Goal: Task Accomplishment & Management: Complete application form

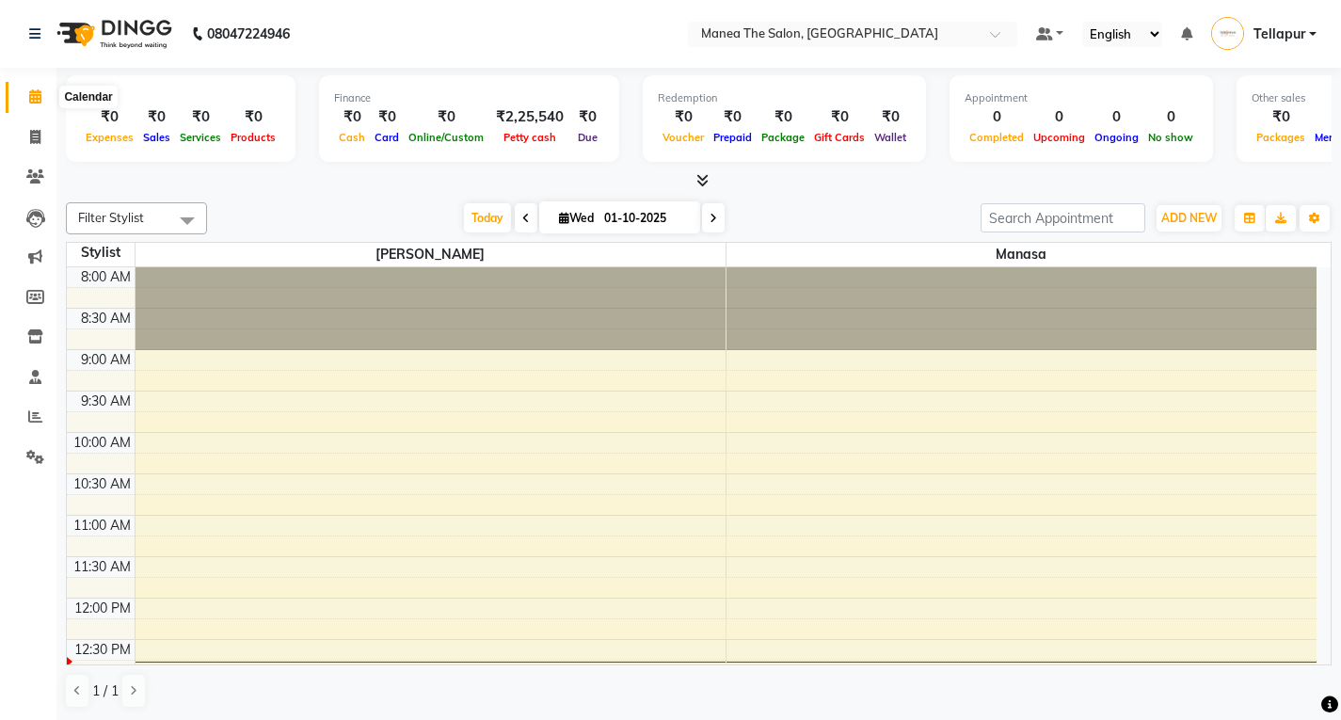
click at [38, 93] on icon at bounding box center [35, 96] width 12 height 14
click at [37, 135] on icon at bounding box center [35, 137] width 10 height 14
select select "service"
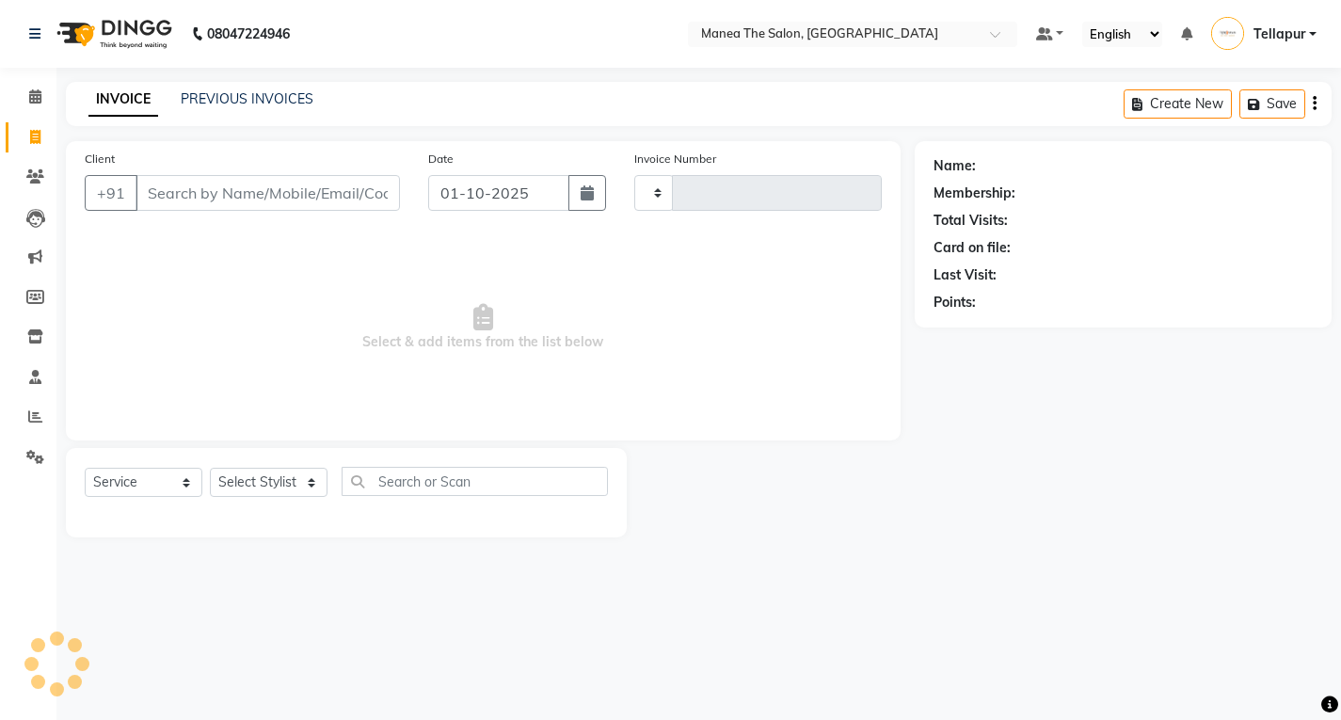
type input "0876"
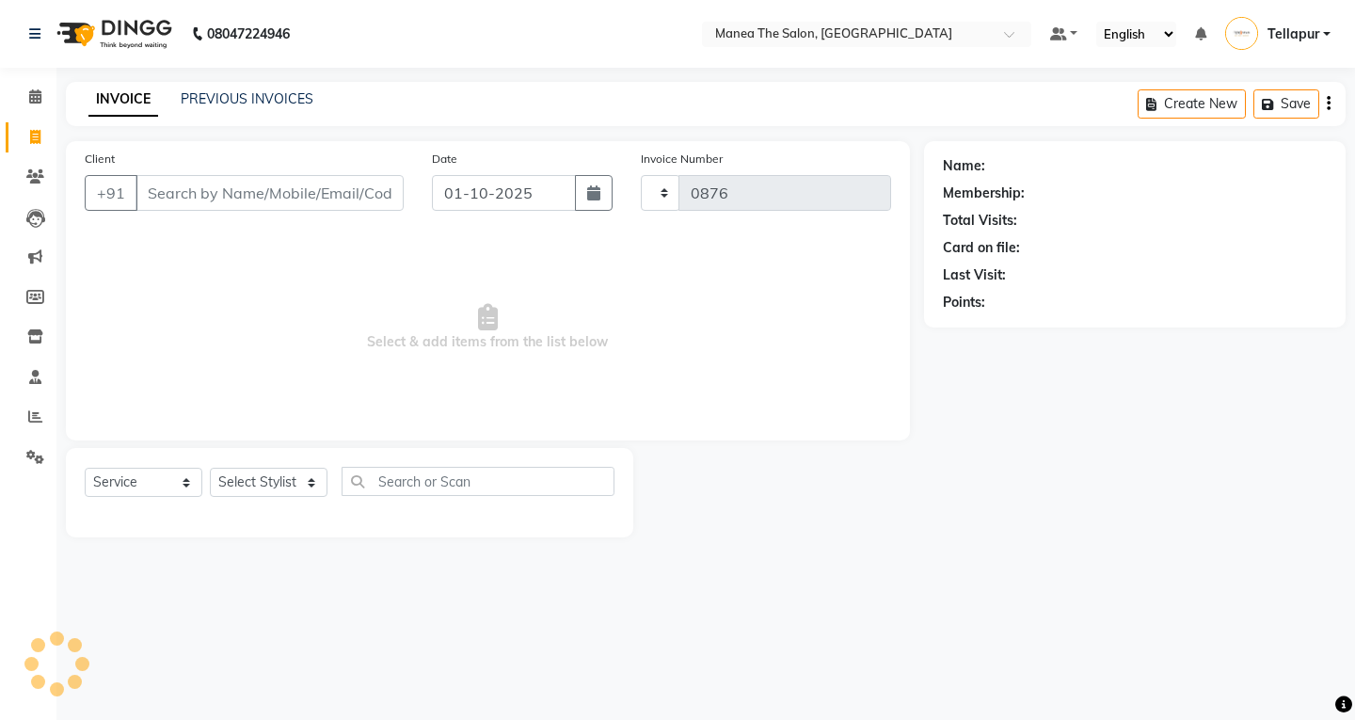
select select "6085"
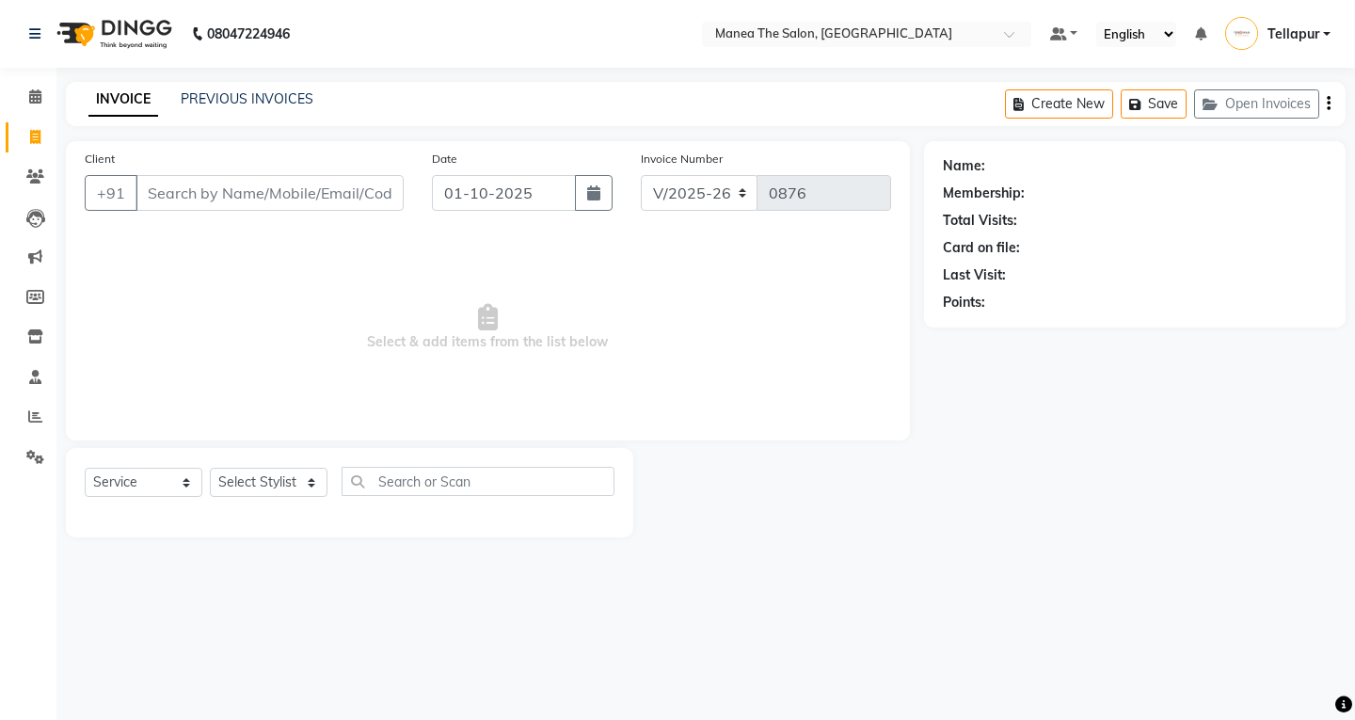
click at [321, 190] on input "Client" at bounding box center [269, 193] width 268 height 36
click at [355, 194] on input "Client" at bounding box center [269, 193] width 268 height 36
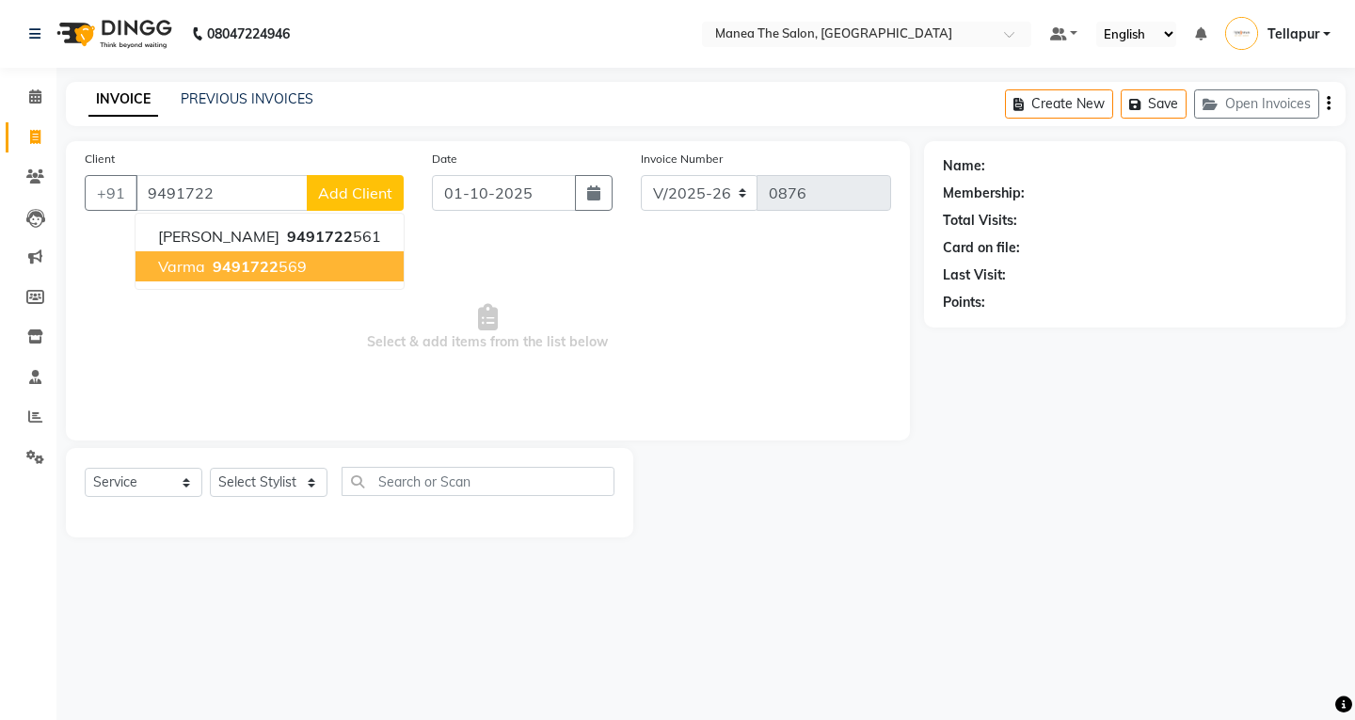
click at [253, 260] on span "9491722" at bounding box center [246, 266] width 66 height 19
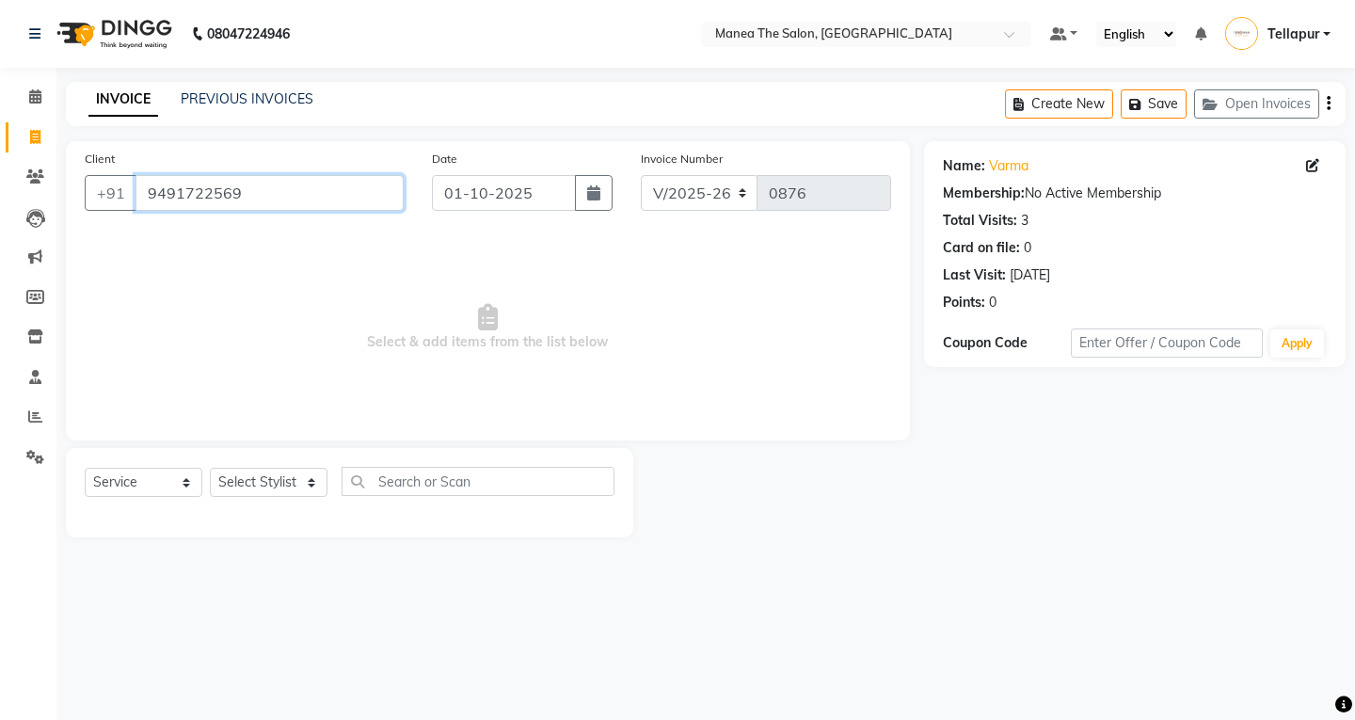
click at [288, 194] on input "9491722569" at bounding box center [269, 193] width 268 height 36
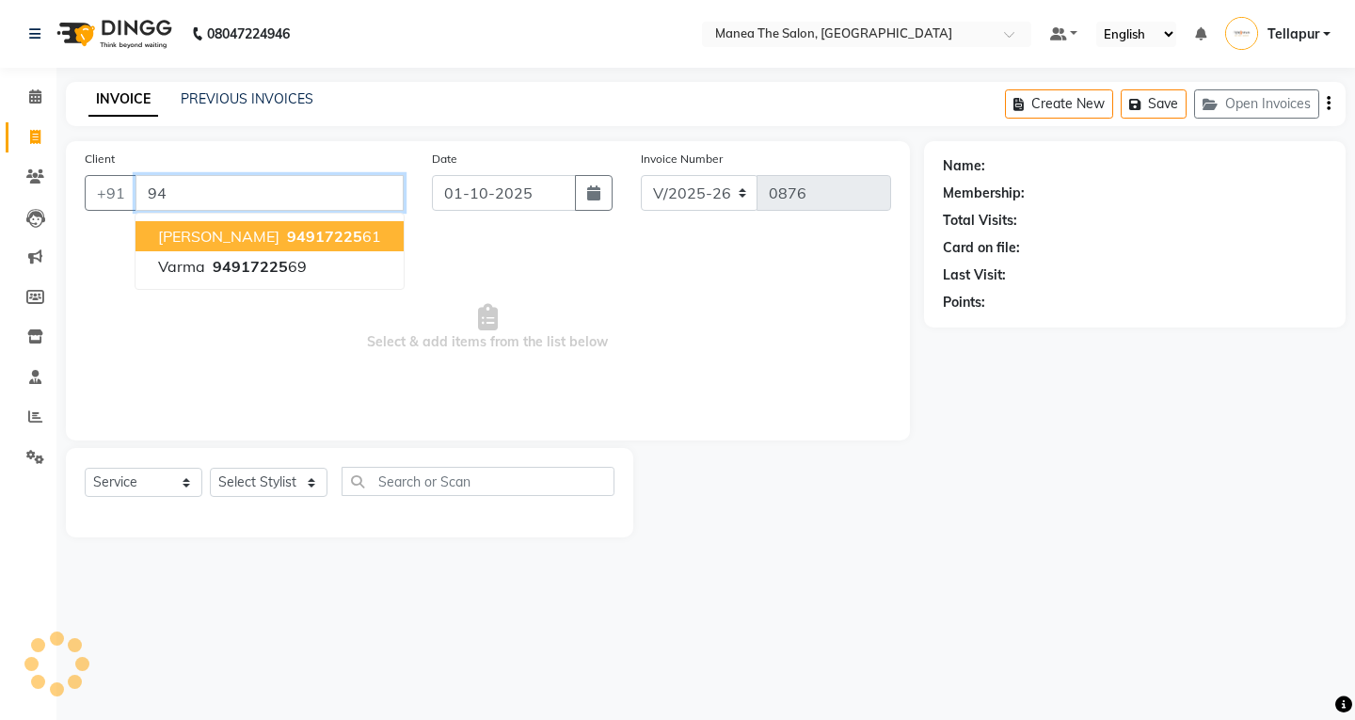
type input "9"
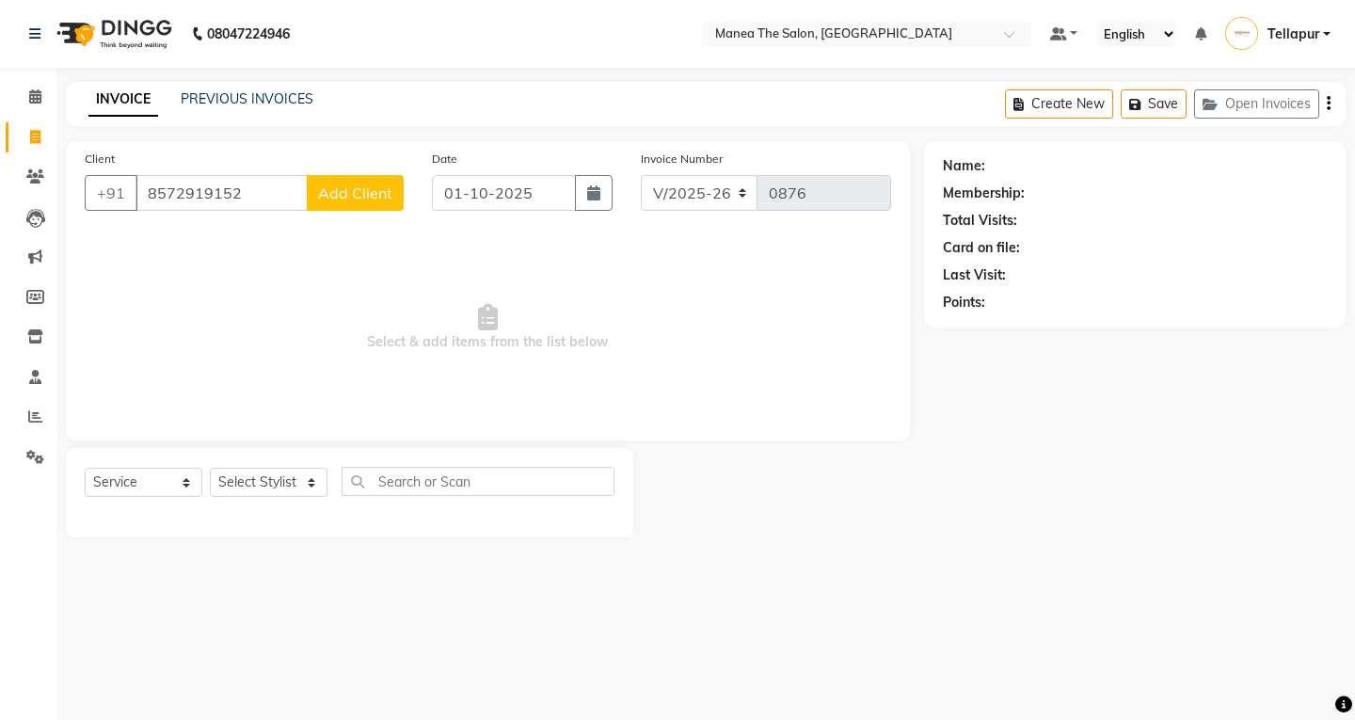
click at [965, 166] on div "Name:" at bounding box center [964, 166] width 42 height 20
click at [1015, 164] on div "Name:" at bounding box center [1135, 166] width 384 height 20
click at [270, 195] on input "8572919152" at bounding box center [221, 193] width 172 height 36
type input "8"
click at [186, 480] on select "Select Service Product Membership Package Voucher Prepaid Gift Card" at bounding box center [144, 482] width 118 height 29
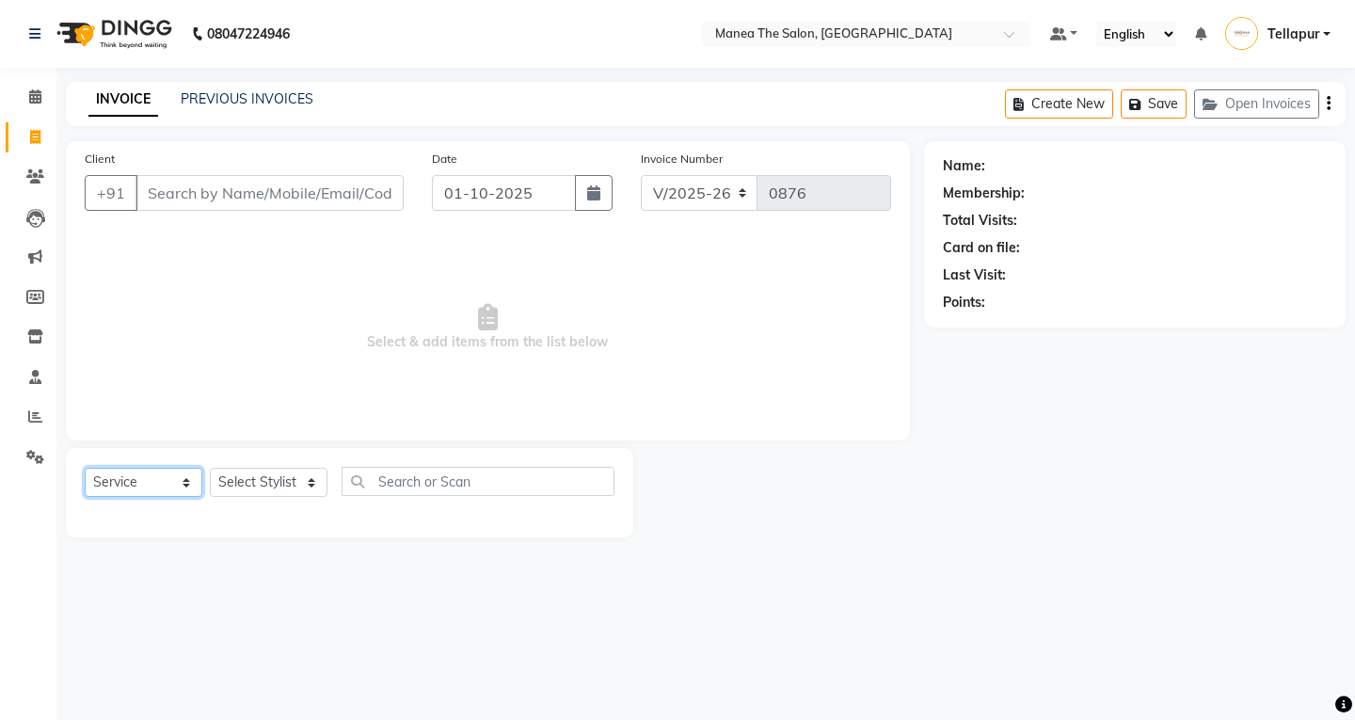
click at [187, 479] on select "Select Service Product Membership Package Voucher Prepaid Gift Card" at bounding box center [144, 482] width 118 height 29
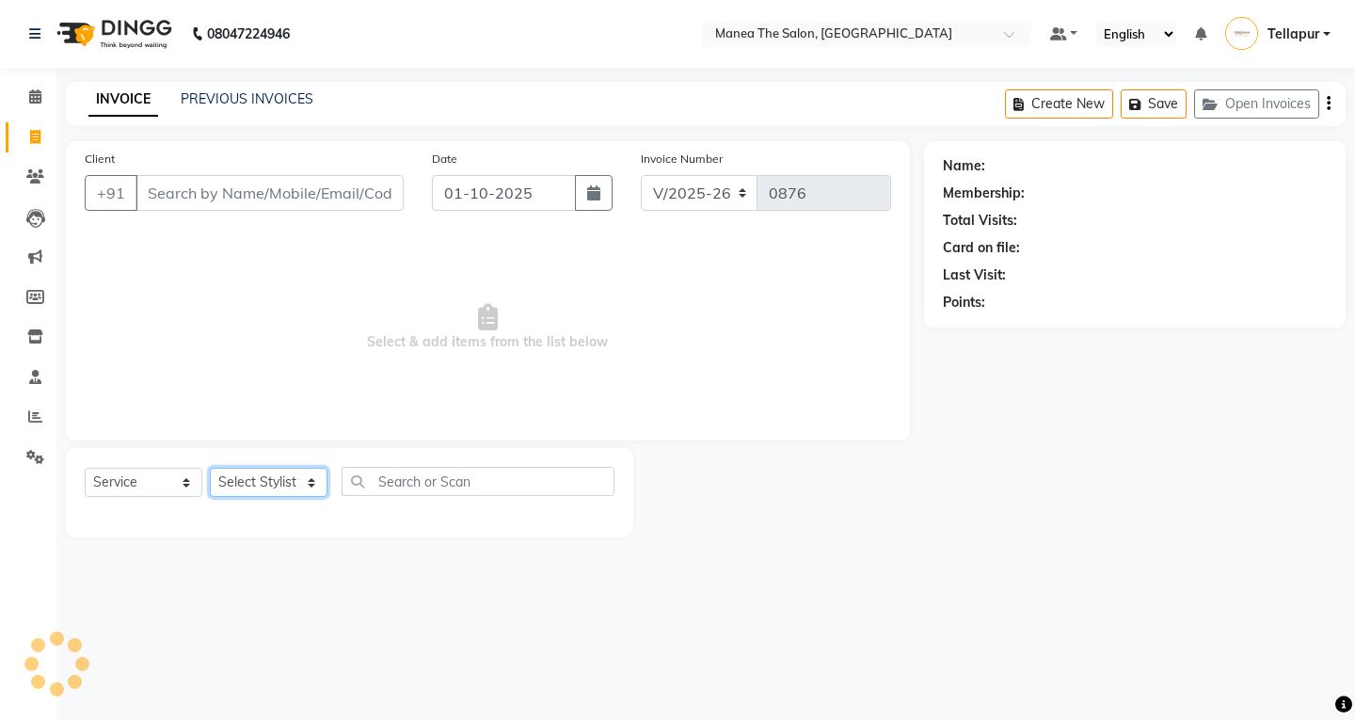
click at [309, 477] on select "Select Stylist Ali Manasa" at bounding box center [269, 482] width 118 height 29
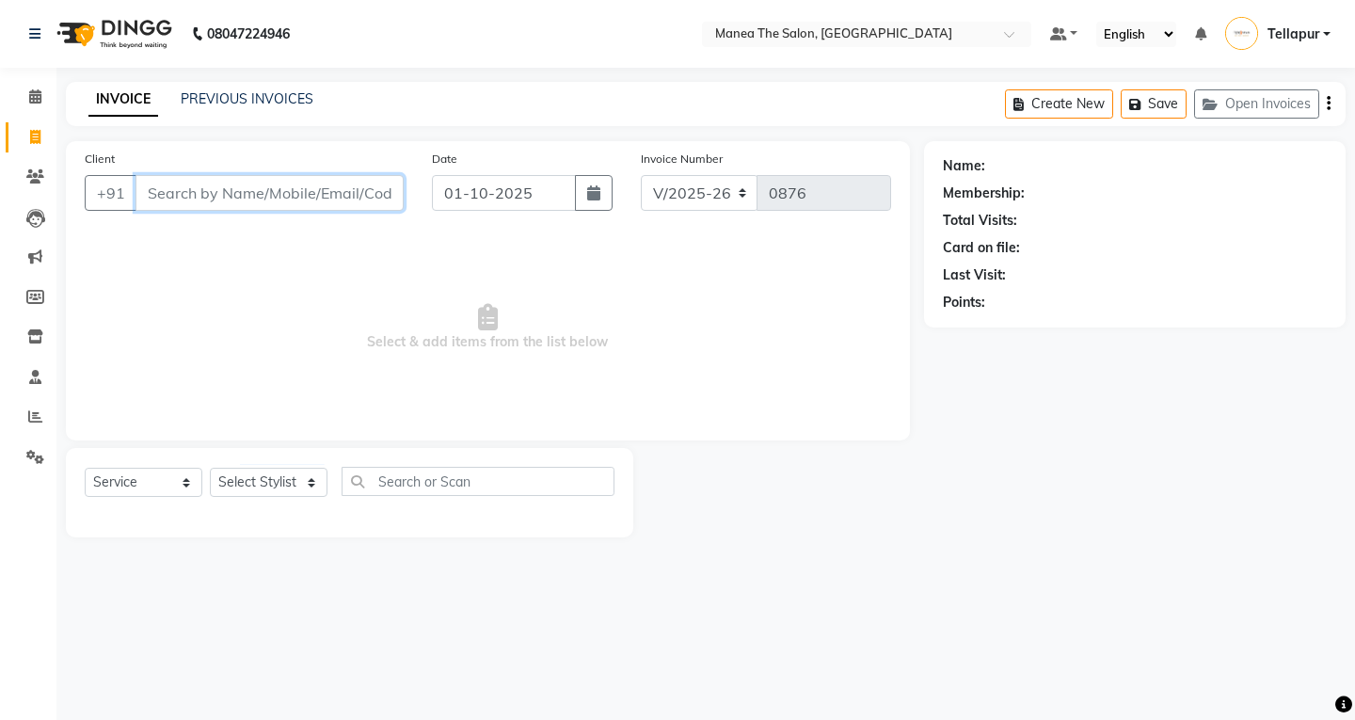
click at [341, 192] on input "Client" at bounding box center [269, 193] width 268 height 36
type input "8572919152"
click at [380, 185] on span "Add Client" at bounding box center [355, 192] width 74 height 19
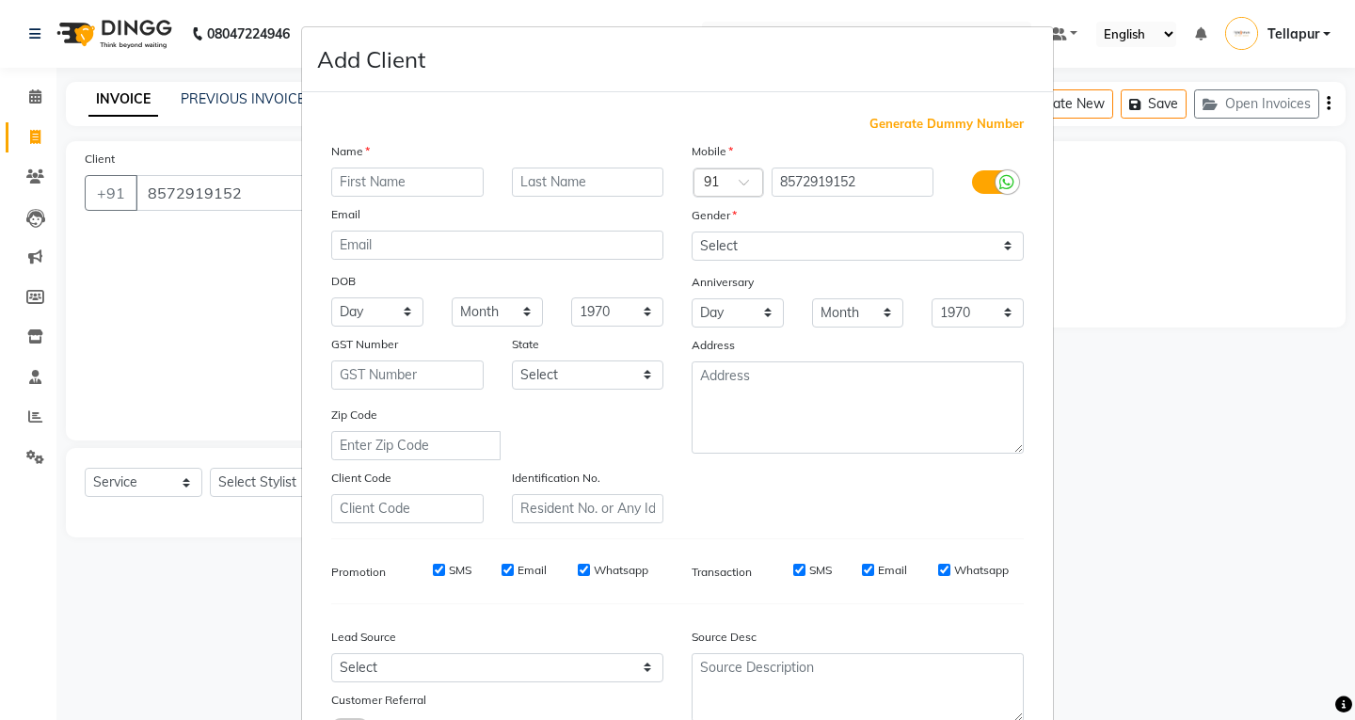
click at [156, 380] on ngb-modal-window "Add Client Generate Dummy Number Name Email DOB Day 01 02 03 04 05 06 07 08 09 …" at bounding box center [677, 360] width 1355 height 720
click at [119, 370] on ngb-modal-window "Add Client Generate Dummy Number Name Email DOB Day 01 02 03 04 05 06 07 08 09 …" at bounding box center [677, 360] width 1355 height 720
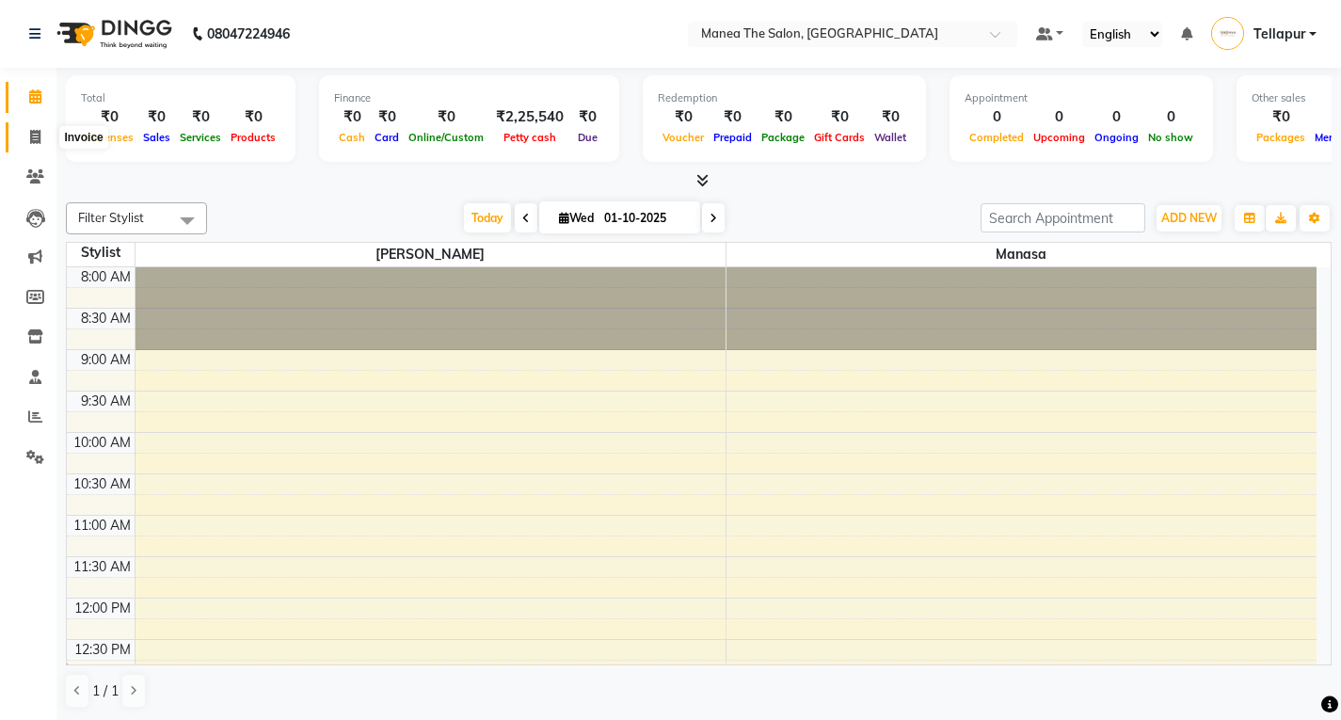
click at [30, 134] on span at bounding box center [35, 138] width 33 height 22
select select "service"
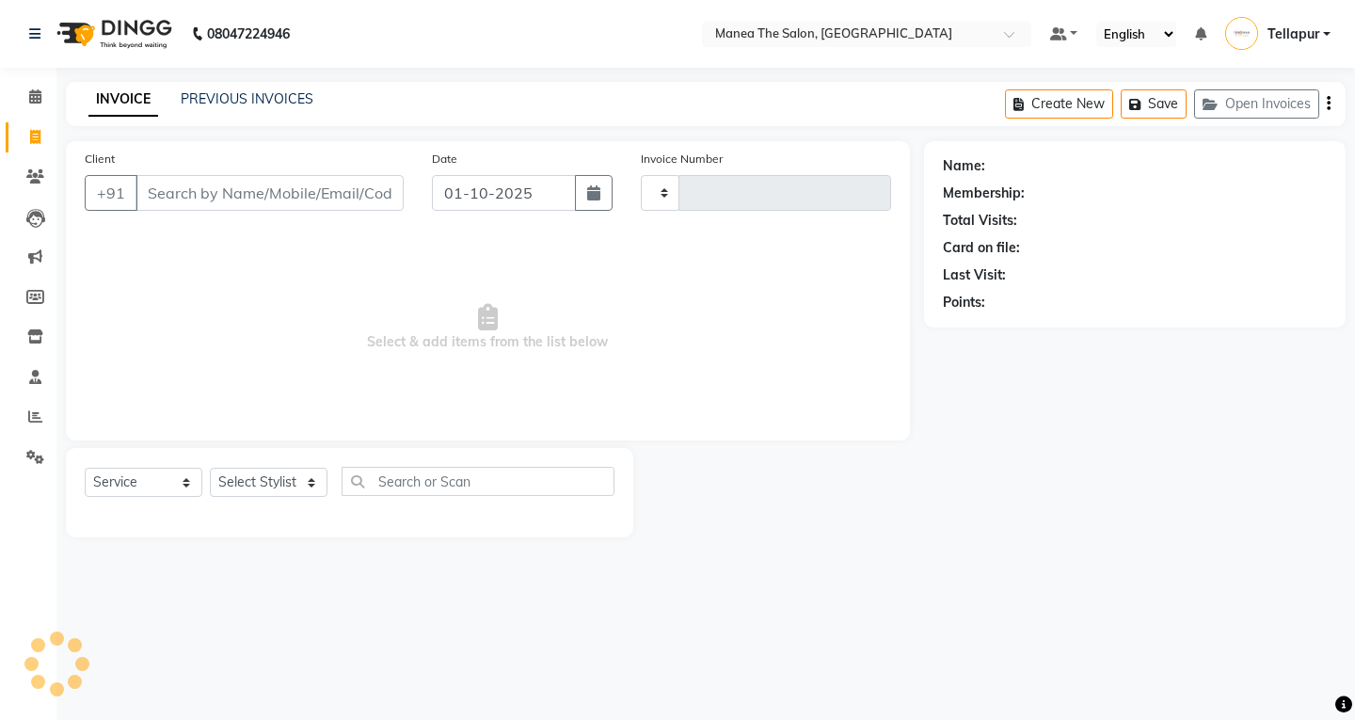
type input "0876"
select select "6085"
click at [35, 135] on icon at bounding box center [35, 137] width 10 height 14
select select "service"
type input "0876"
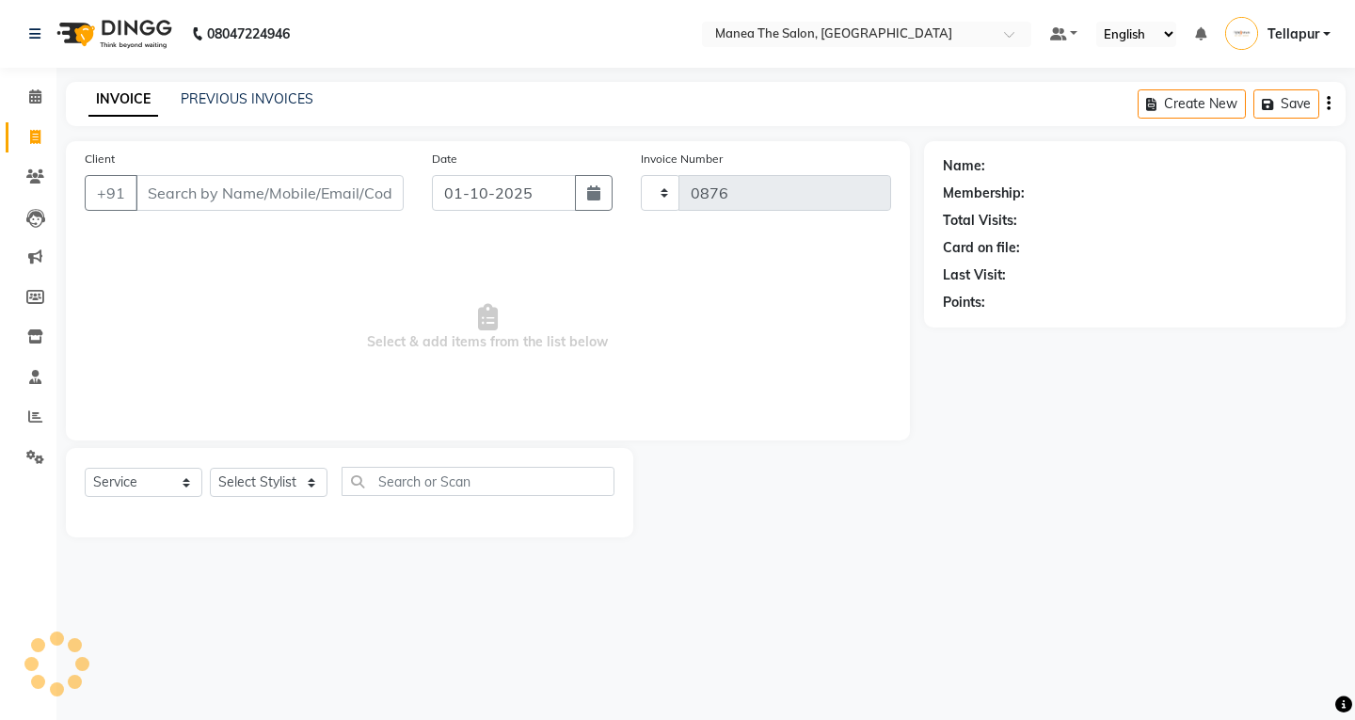
select select "6085"
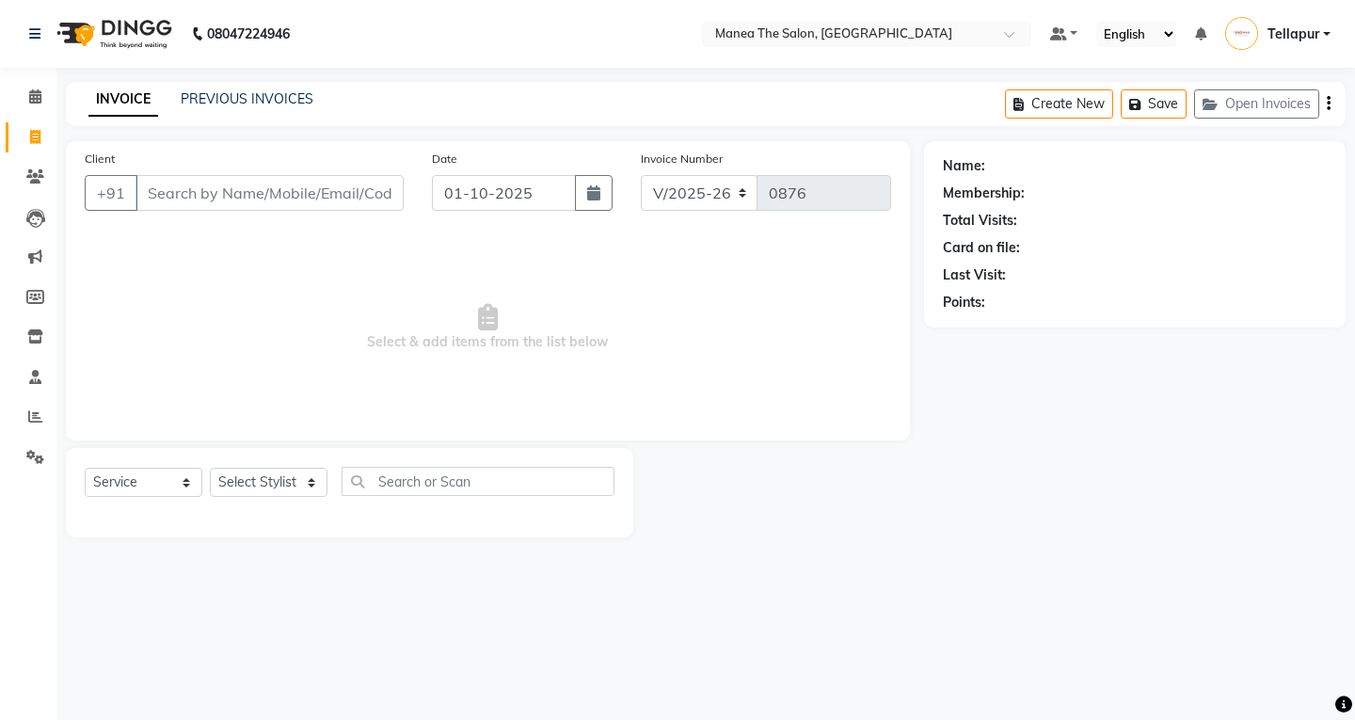
click at [198, 189] on input "Client" at bounding box center [269, 193] width 268 height 36
click at [741, 187] on select "V/2025 V/2025-26" at bounding box center [700, 193] width 118 height 36
click at [930, 161] on div "Name: Membership: Total Visits: Card on file: Last Visit: Points:" at bounding box center [1135, 234] width 422 height 186
drag, startPoint x: 948, startPoint y: 161, endPoint x: 992, endPoint y: 177, distance: 47.0
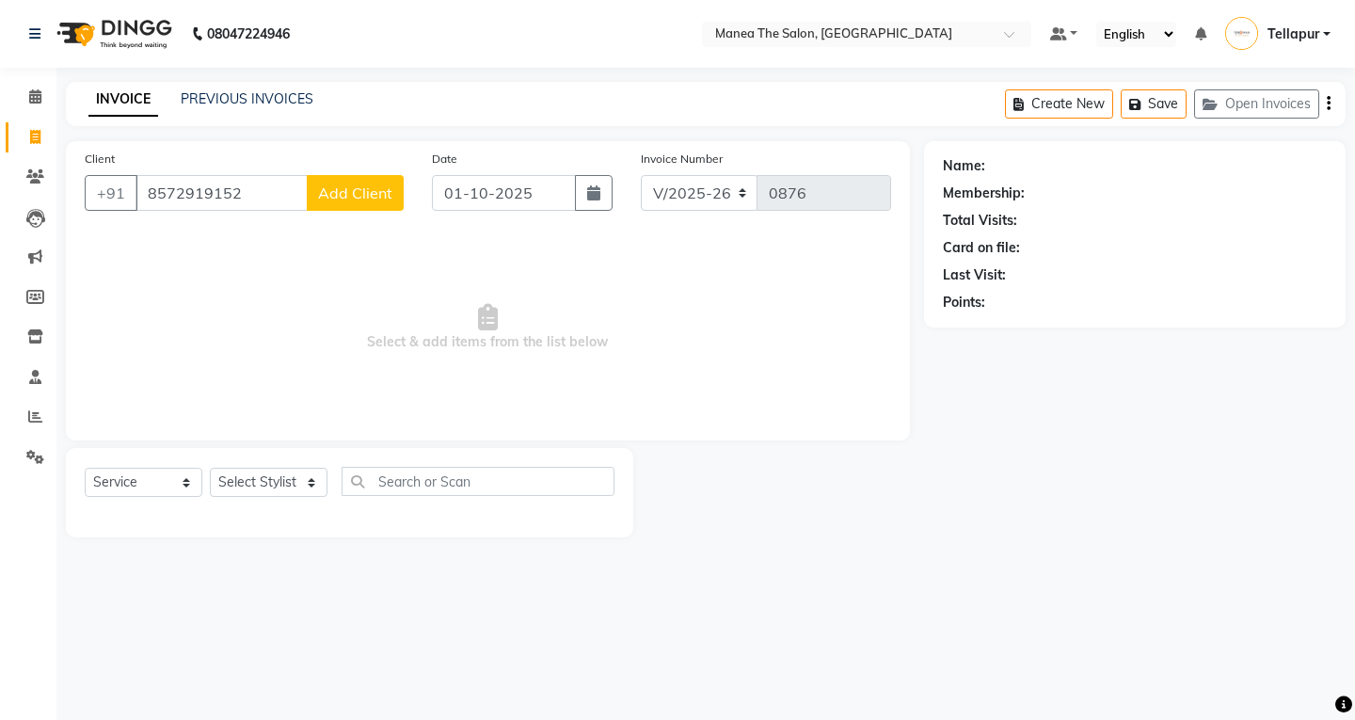
click at [959, 164] on div "Name:" at bounding box center [964, 166] width 42 height 20
click at [993, 177] on div "Name: Membership: Total Visits: Card on file: Last Visit: Points:" at bounding box center [1135, 231] width 384 height 164
click at [994, 177] on div "Name: Membership: Total Visits: Card on file: Last Visit: Points:" at bounding box center [1135, 231] width 384 height 164
click at [998, 174] on div "Name:" at bounding box center [1135, 166] width 384 height 20
click at [1002, 171] on div "Name:" at bounding box center [1135, 166] width 384 height 20
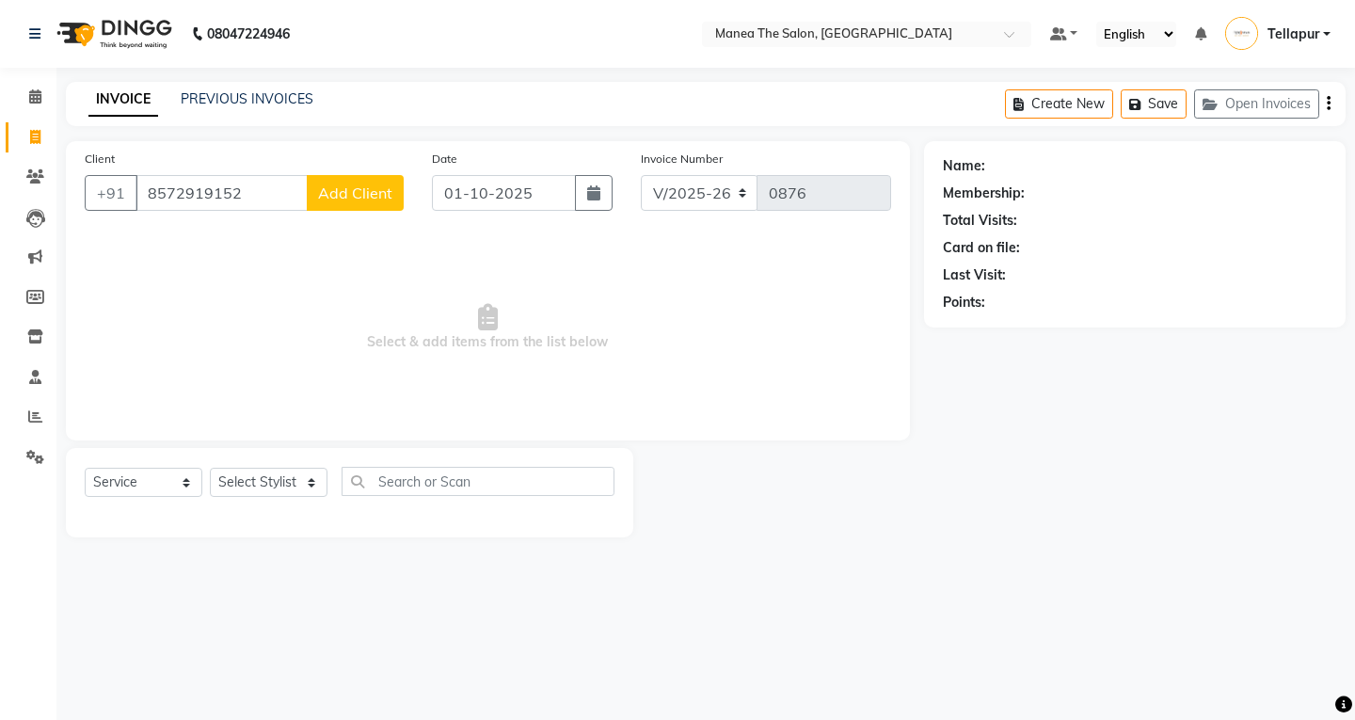
click at [1002, 168] on div "Name:" at bounding box center [1135, 166] width 384 height 20
drag, startPoint x: 1004, startPoint y: 160, endPoint x: 1023, endPoint y: 148, distance: 22.4
click at [1005, 160] on div "Name:" at bounding box center [1135, 166] width 384 height 20
drag, startPoint x: 1071, startPoint y: 101, endPoint x: 847, endPoint y: 129, distance: 225.7
click at [1075, 101] on button "Create New" at bounding box center [1059, 103] width 108 height 29
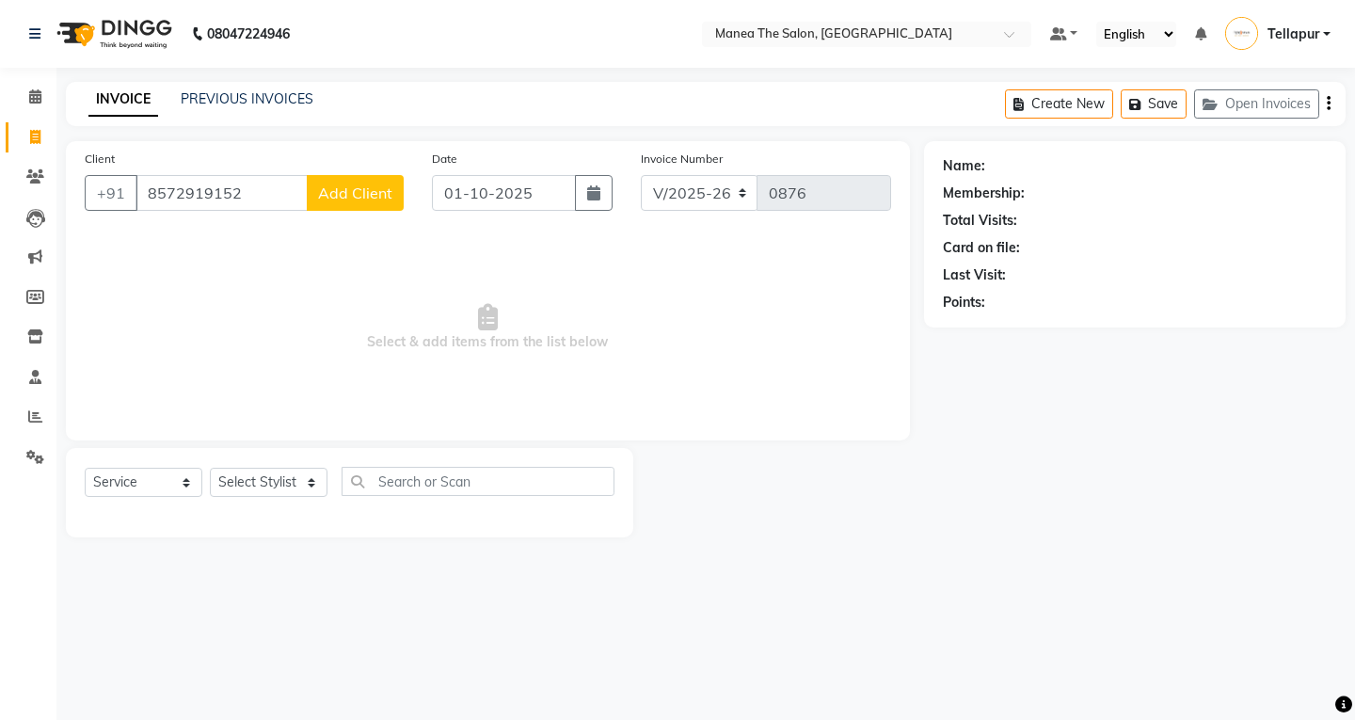
click at [242, 88] on div "INVOICE PREVIOUS INVOICES Create New Save Open Invoices" at bounding box center [706, 104] width 1280 height 44
click at [245, 88] on div "INVOICE PREVIOUS INVOICES Create New Save Open Invoices" at bounding box center [706, 104] width 1280 height 44
click at [269, 95] on link "PREVIOUS INVOICES" at bounding box center [247, 98] width 133 height 17
click at [429, 488] on input "text" at bounding box center [478, 481] width 273 height 29
click at [430, 486] on input "text" at bounding box center [478, 481] width 273 height 29
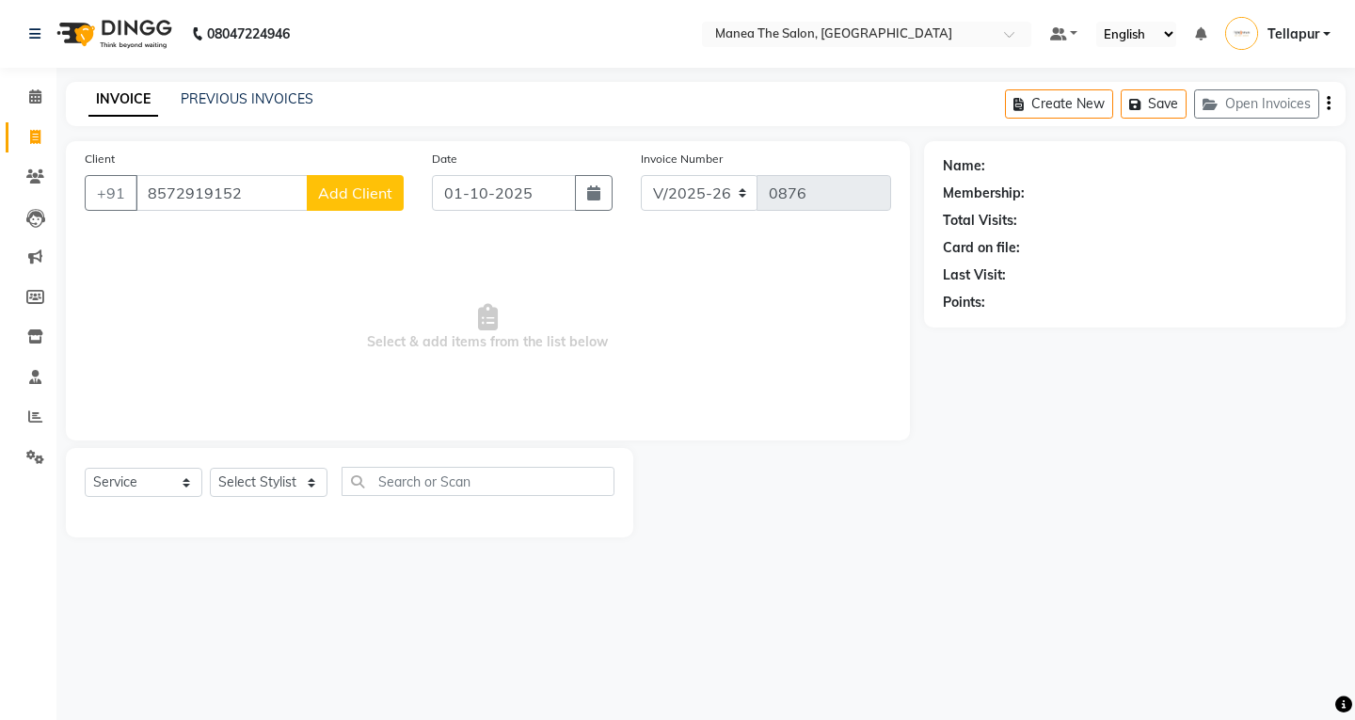
click at [1004, 157] on div "Name:" at bounding box center [1135, 166] width 384 height 20
click at [969, 166] on div "Name:" at bounding box center [964, 166] width 42 height 20
click at [989, 164] on div "Name:" at bounding box center [1135, 166] width 384 height 20
click at [438, 155] on label "Date" at bounding box center [444, 159] width 25 height 17
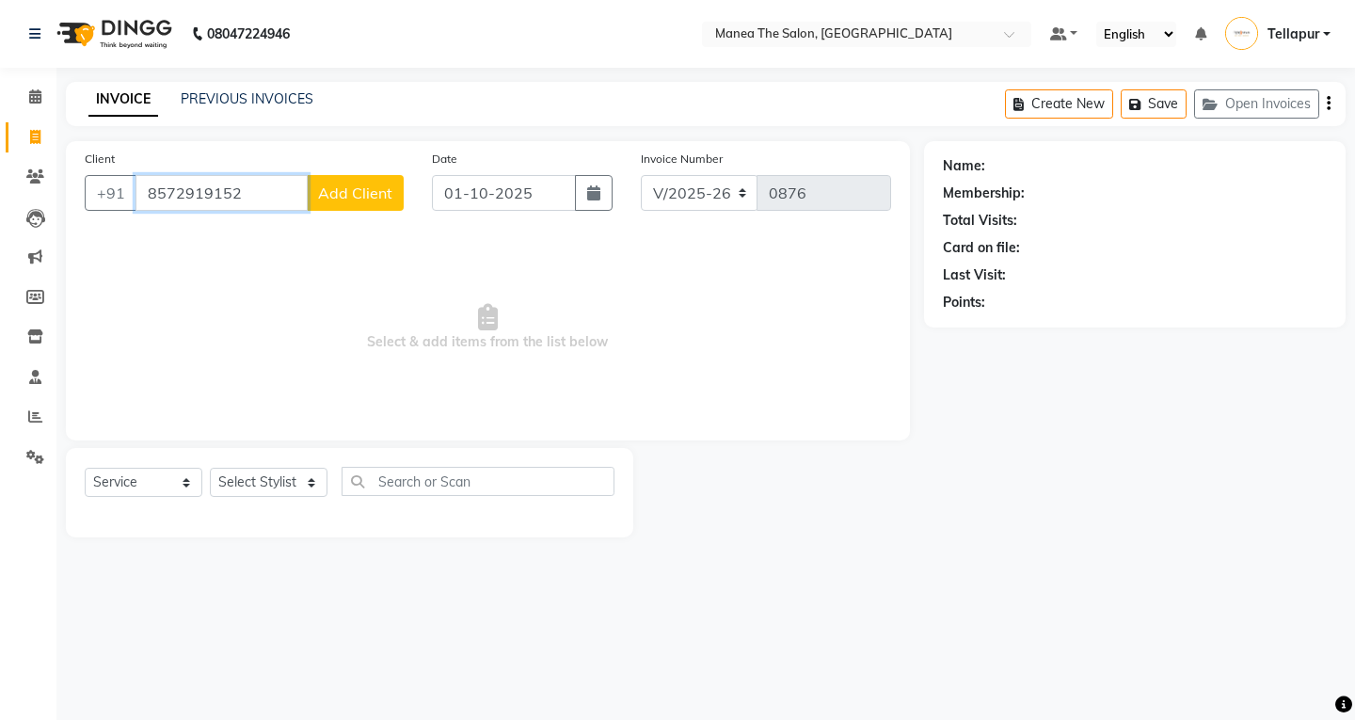
click at [261, 201] on input "8572919152" at bounding box center [221, 193] width 172 height 36
type input "8"
type input "9701016447"
click at [443, 236] on span "Select & add items from the list below" at bounding box center [488, 327] width 806 height 188
drag, startPoint x: 461, startPoint y: 234, endPoint x: 482, endPoint y: 224, distance: 23.1
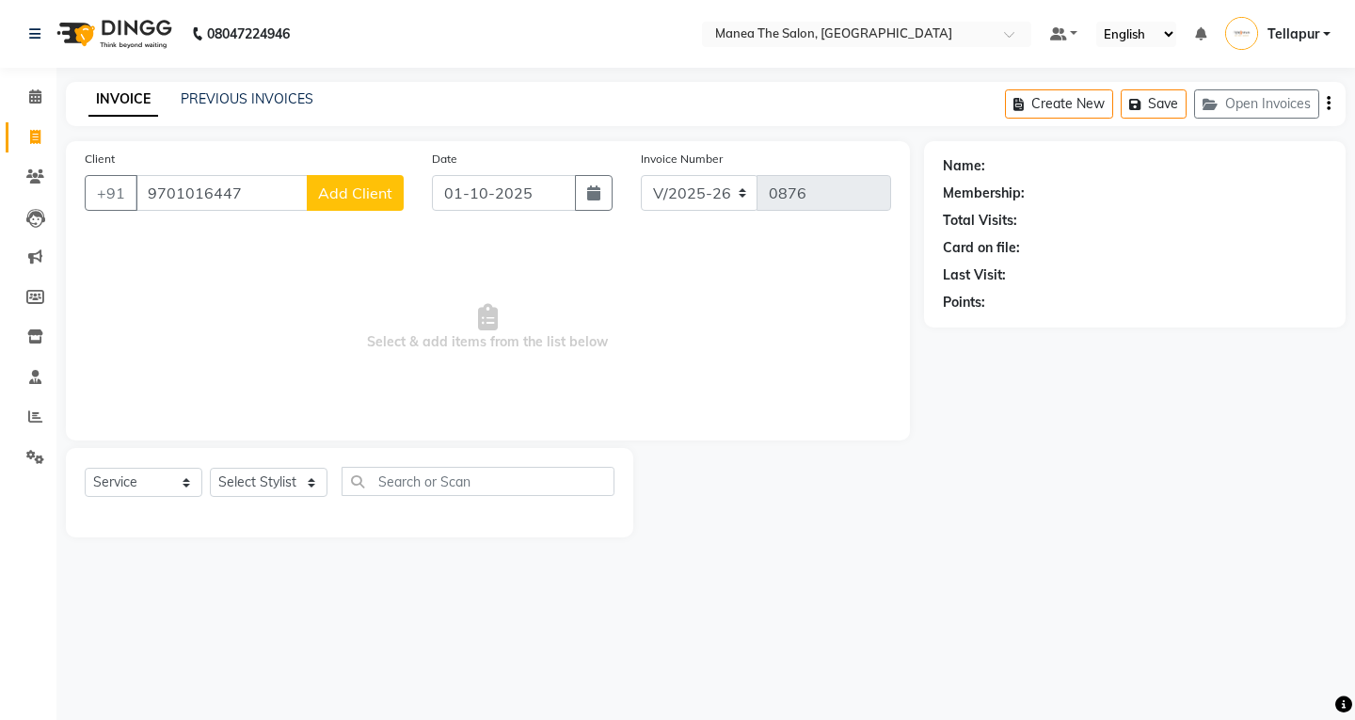
click at [466, 232] on div "Client +91 9701016447 Add Client Date 01-10-2025 Invoice Number V/2025 V/2025-2…" at bounding box center [488, 290] width 844 height 299
click at [769, 290] on span "Select & add items from the list below" at bounding box center [488, 327] width 806 height 188
click at [772, 286] on span "Select & add items from the list below" at bounding box center [488, 327] width 806 height 188
click at [967, 181] on div "Name: Membership: Total Visits: Card on file: Last Visit: Points:" at bounding box center [1135, 231] width 384 height 164
click at [968, 168] on div "Name:" at bounding box center [964, 166] width 42 height 20
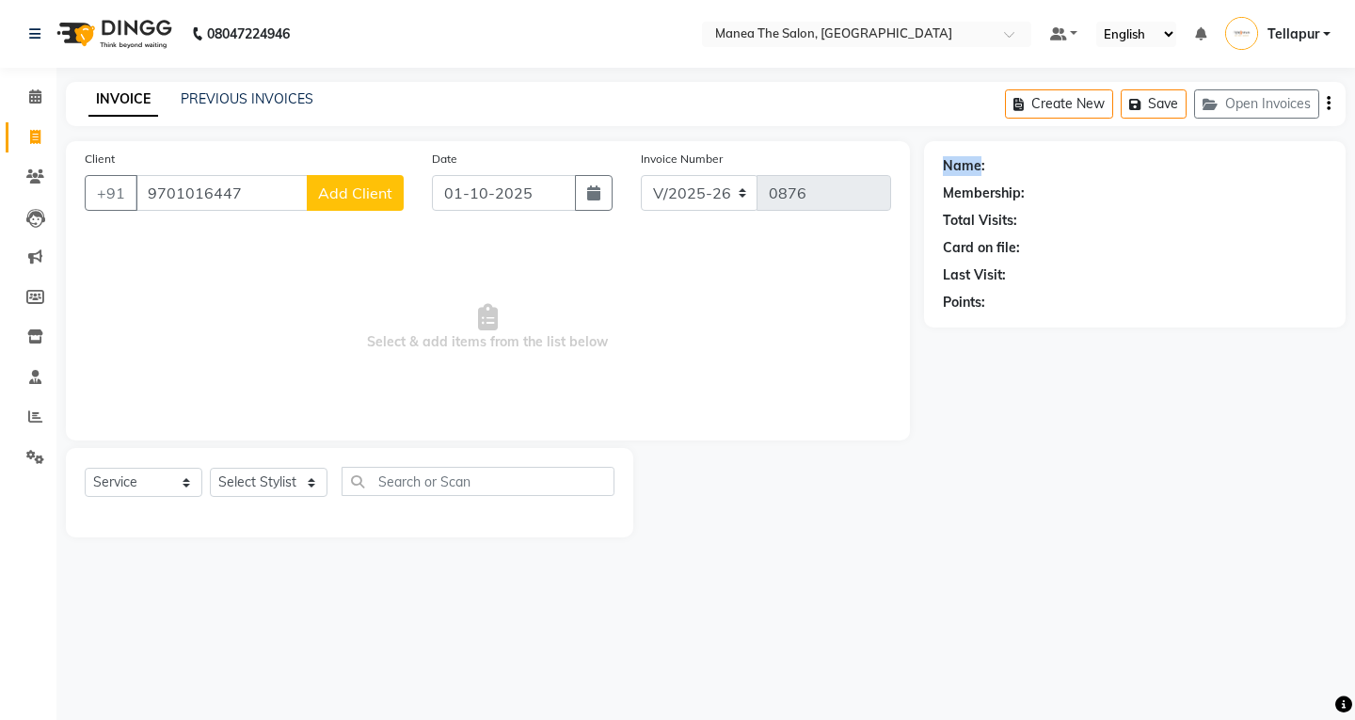
drag, startPoint x: 968, startPoint y: 168, endPoint x: 981, endPoint y: 167, distance: 13.3
click at [970, 168] on div "Name:" at bounding box center [964, 166] width 42 height 20
click at [987, 167] on div "Name:" at bounding box center [1135, 166] width 384 height 20
click at [1030, 208] on div "Name: Membership: Total Visits: Card on file: Last Visit: Points:" at bounding box center [1135, 231] width 384 height 164
click at [353, 190] on span "Add Client" at bounding box center [355, 192] width 74 height 19
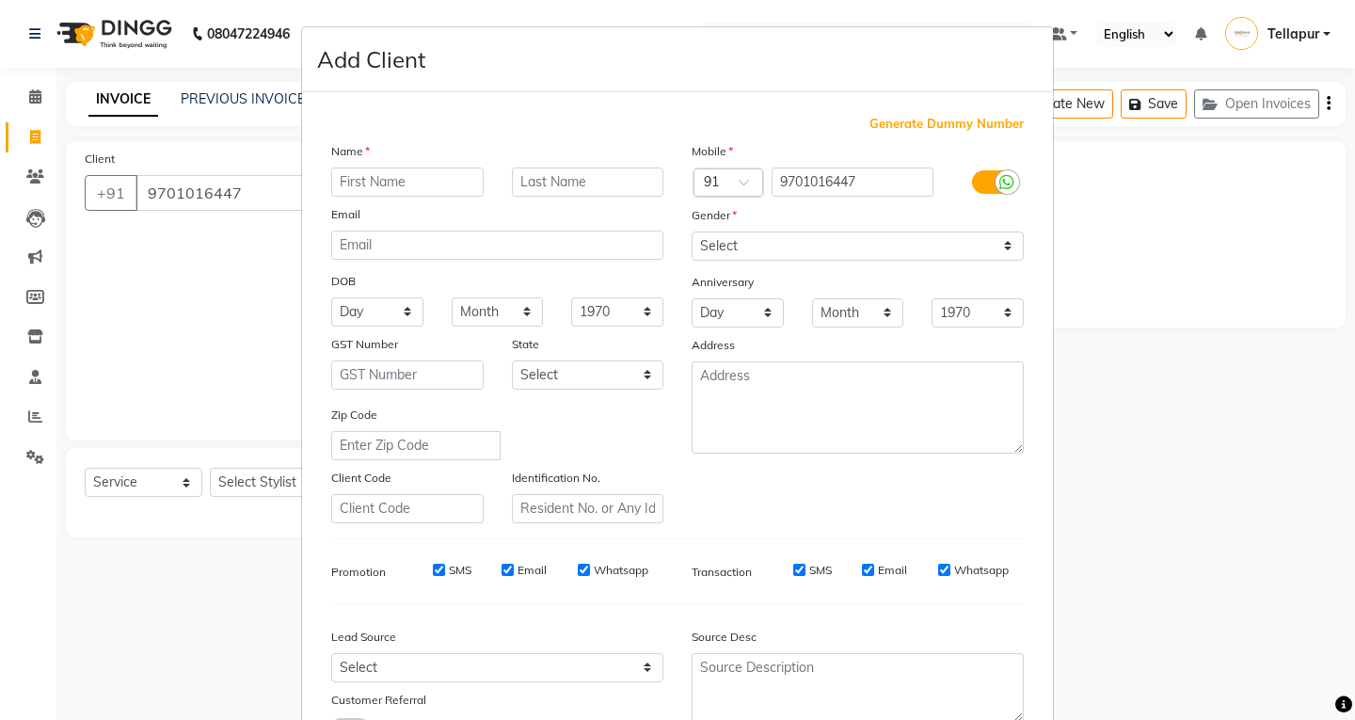
click at [378, 183] on input "text" at bounding box center [407, 181] width 152 height 29
click at [136, 285] on ngb-modal-window "Add Client Generate Dummy Number Name mam Email DOB Day 01 02 03 04 05 06 07 08…" at bounding box center [677, 360] width 1355 height 720
click at [147, 279] on ngb-modal-window "Add Client Generate Dummy Number Name mam Email DOB Day 01 02 03 04 05 06 07 08…" at bounding box center [677, 360] width 1355 height 720
drag, startPoint x: 154, startPoint y: 278, endPoint x: 165, endPoint y: 275, distance: 10.7
click at [160, 278] on ngb-modal-window "Add Client Generate Dummy Number Name mam Email DOB Day 01 02 03 04 05 06 07 08…" at bounding box center [677, 360] width 1355 height 720
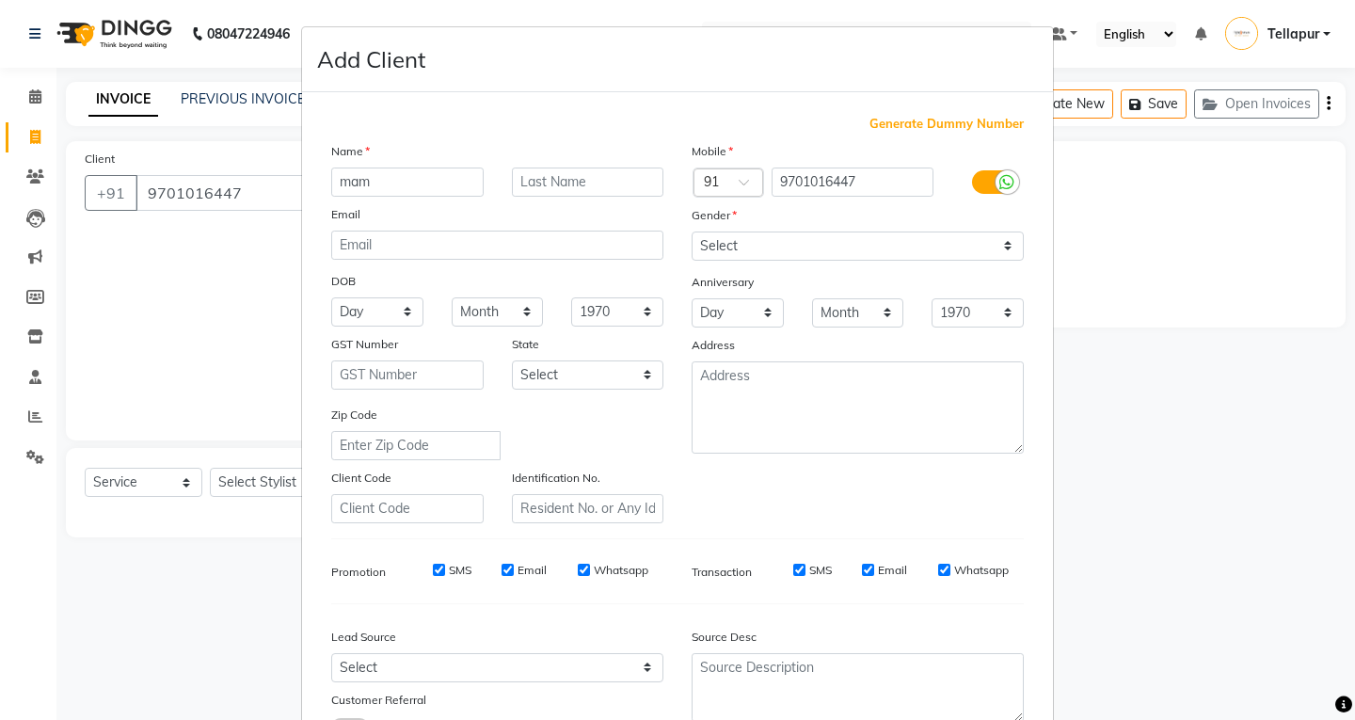
click at [178, 283] on ngb-modal-window "Add Client Generate Dummy Number Name mam Email DOB Day 01 02 03 04 05 06 07 08…" at bounding box center [677, 360] width 1355 height 720
click at [167, 306] on ngb-modal-window "Add Client Generate Dummy Number Name mam Email DOB Day 01 02 03 04 05 06 07 08…" at bounding box center [677, 360] width 1355 height 720
click at [168, 293] on ngb-modal-window "Add Client Generate Dummy Number Name mam Email DOB Day 01 02 03 04 05 06 07 08…" at bounding box center [677, 360] width 1355 height 720
click at [236, 180] on ngb-modal-window "Add Client Generate Dummy Number Name mam Email DOB Day 01 02 03 04 05 06 07 08…" at bounding box center [677, 360] width 1355 height 720
click at [195, 143] on ngb-modal-window "Add Client Generate Dummy Number Name mam Email DOB Day 01 02 03 04 05 06 07 08…" at bounding box center [677, 360] width 1355 height 720
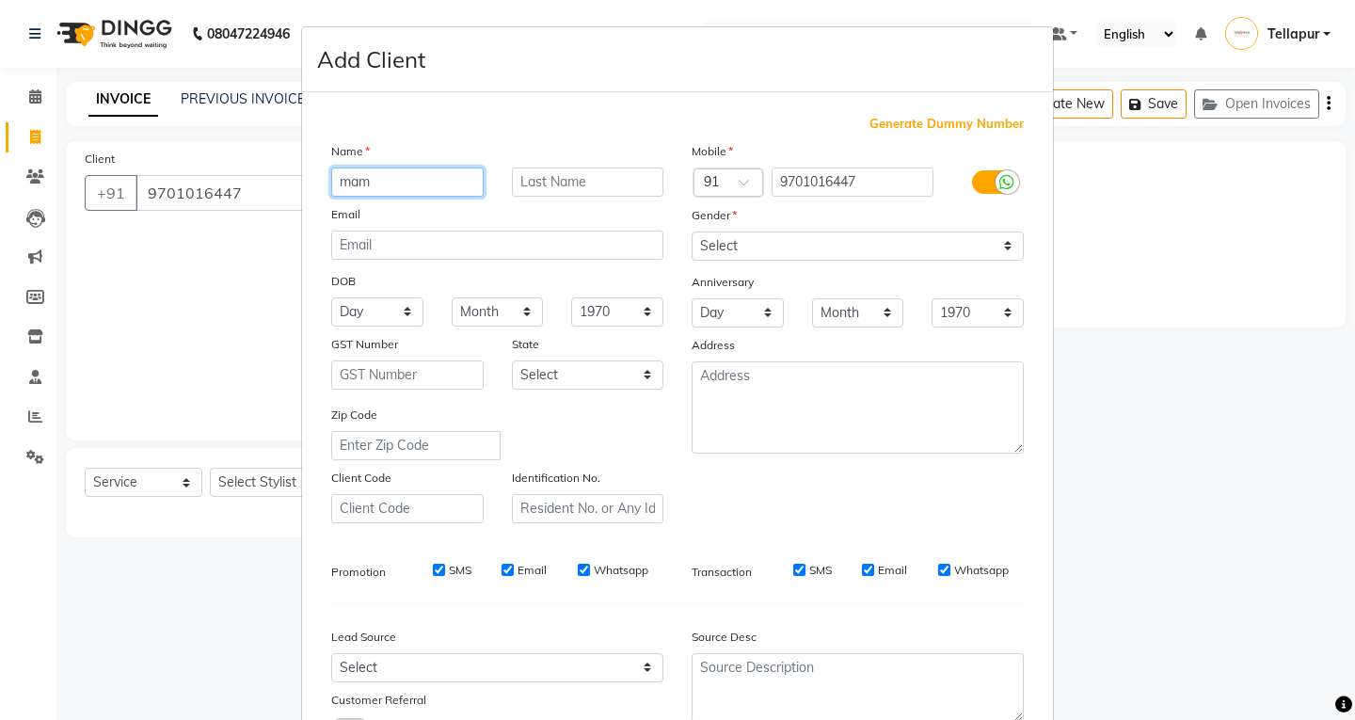
click at [427, 174] on input "mam" at bounding box center [407, 181] width 152 height 29
type input "m"
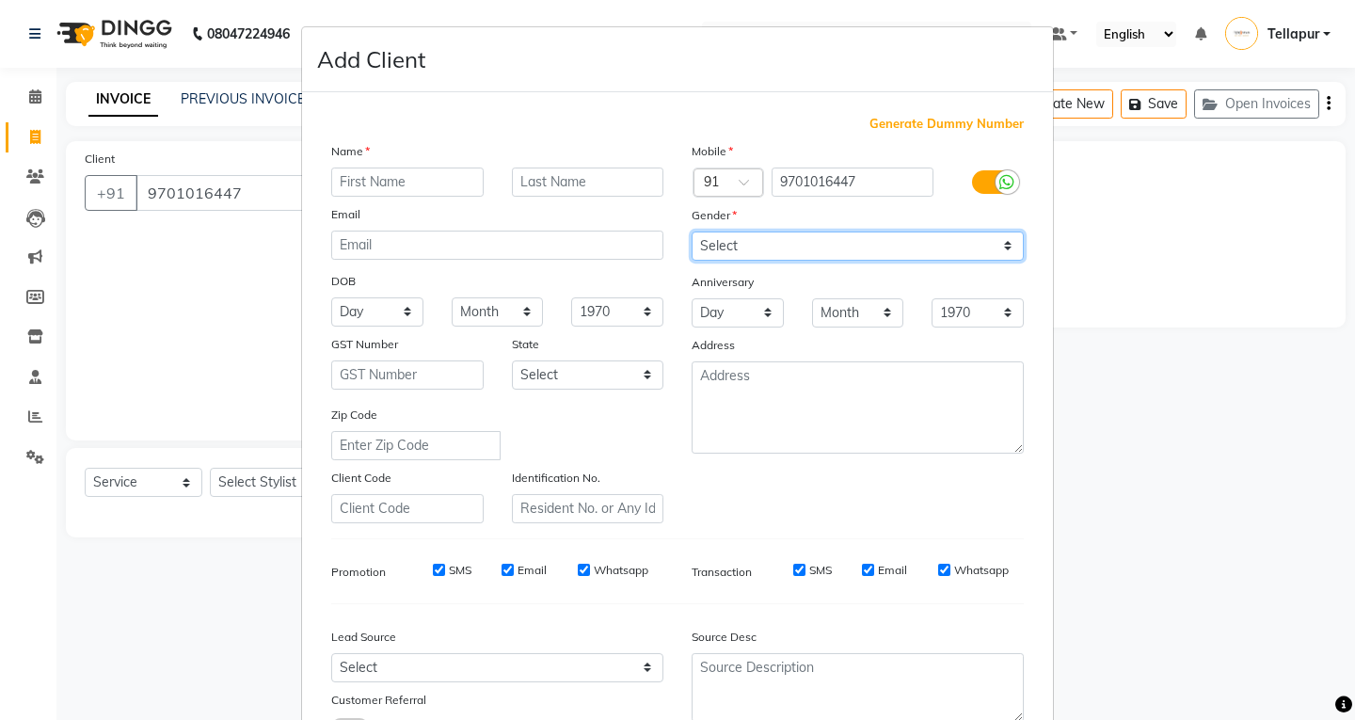
click at [804, 239] on select "Select Male Female Other Prefer Not To Say" at bounding box center [858, 245] width 332 height 29
click at [104, 208] on ngb-modal-window "Add Client Generate Dummy Number Name Email DOB Day 01 02 03 04 05 06 07 08 09 …" at bounding box center [677, 360] width 1355 height 720
click at [1182, 276] on ngb-modal-window "Add Client Generate Dummy Number Name Email DOB Day 01 02 03 04 05 06 07 08 09 …" at bounding box center [677, 360] width 1355 height 720
click at [1182, 275] on ngb-modal-window "Add Client Generate Dummy Number Name Email DOB Day 01 02 03 04 05 06 07 08 09 …" at bounding box center [677, 360] width 1355 height 720
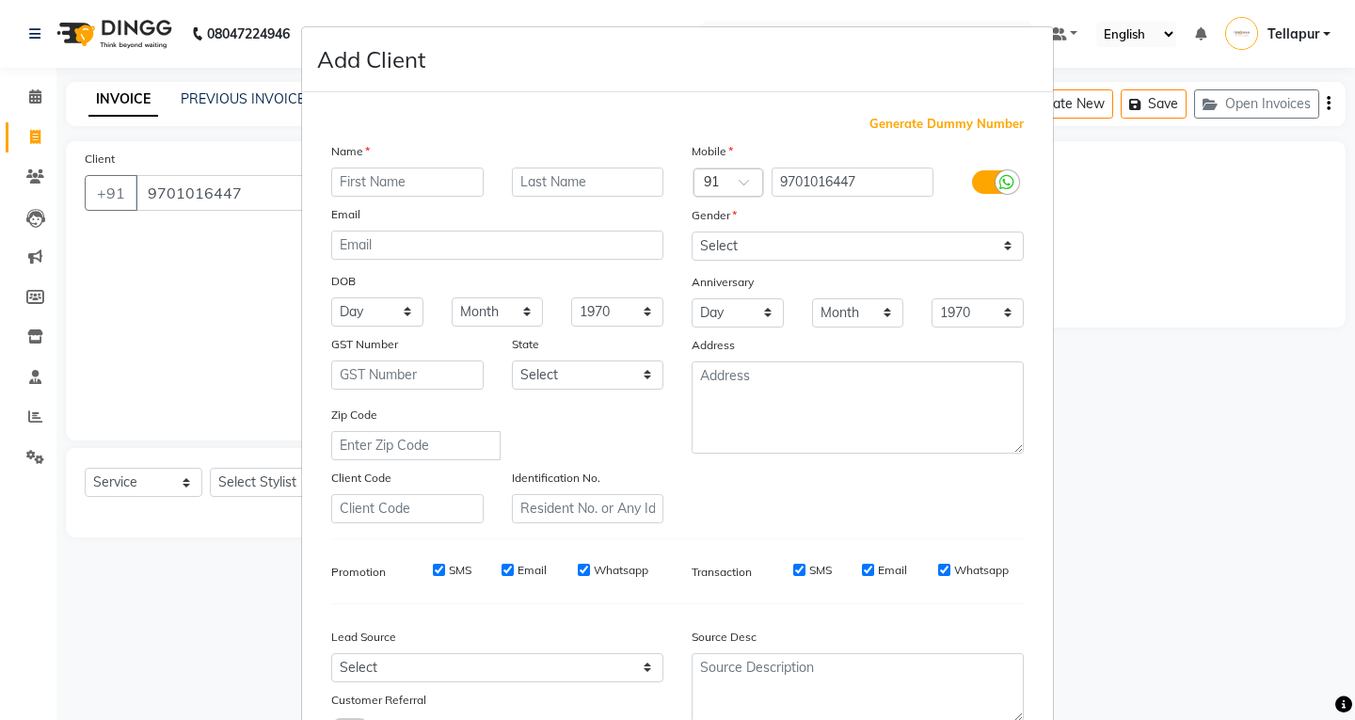
click at [210, 242] on ngb-modal-window "Add Client Generate Dummy Number Name Email DOB Day 01 02 03 04 05 06 07 08 09 …" at bounding box center [677, 360] width 1355 height 720
drag, startPoint x: 210, startPoint y: 242, endPoint x: 187, endPoint y: 242, distance: 22.6
click at [187, 242] on ngb-modal-window "Add Client Generate Dummy Number Name Email DOB Day 01 02 03 04 05 06 07 08 09 …" at bounding box center [677, 360] width 1355 height 720
click at [897, 180] on input "9701016447" at bounding box center [853, 181] width 163 height 29
type input "9"
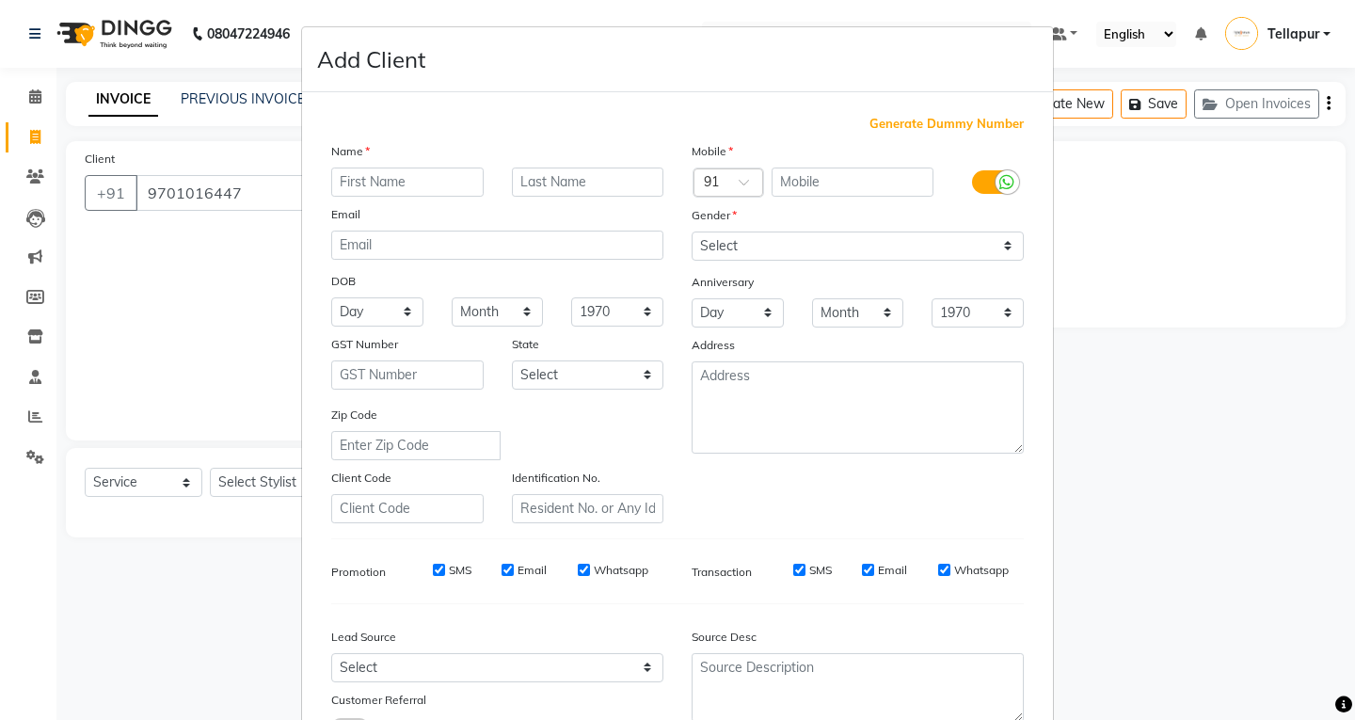
click at [247, 190] on ngb-modal-window "Add Client Generate Dummy Number Name Email DOB Day 01 02 03 04 05 06 07 08 09 …" at bounding box center [677, 360] width 1355 height 720
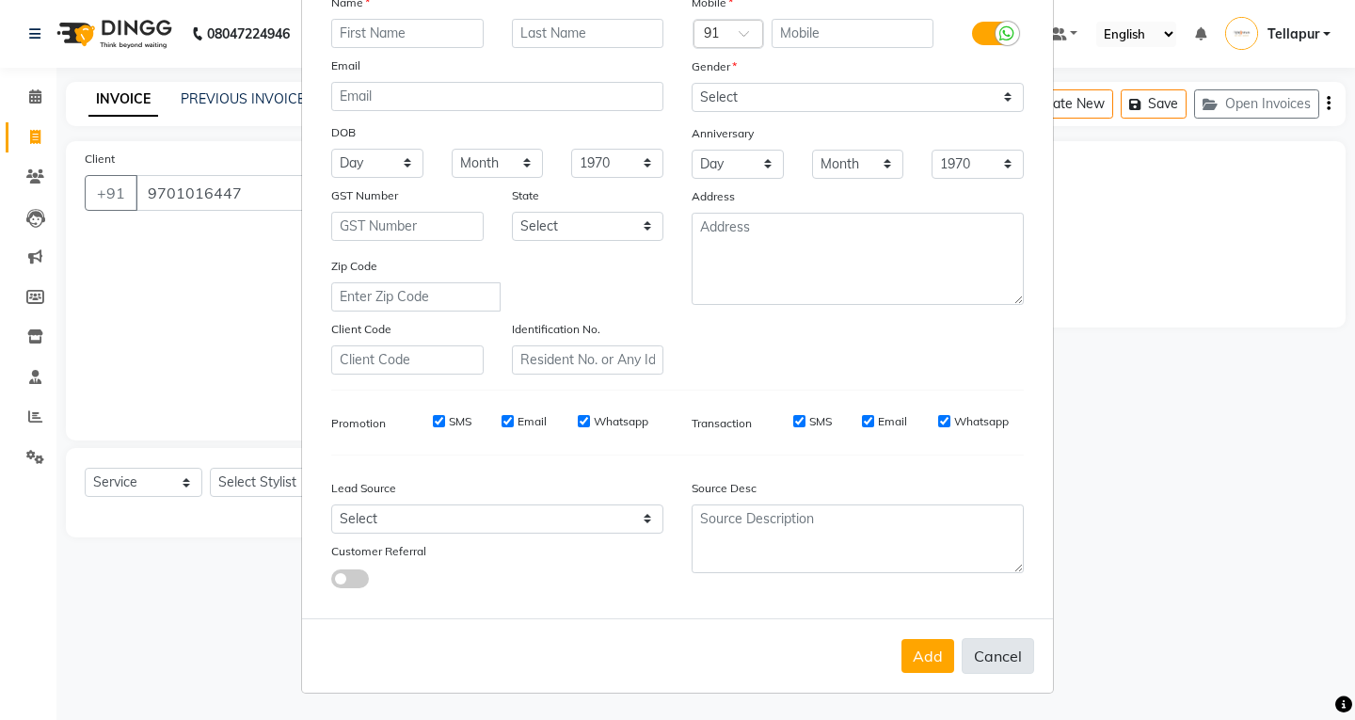
click at [995, 650] on button "Cancel" at bounding box center [998, 656] width 72 height 36
select select
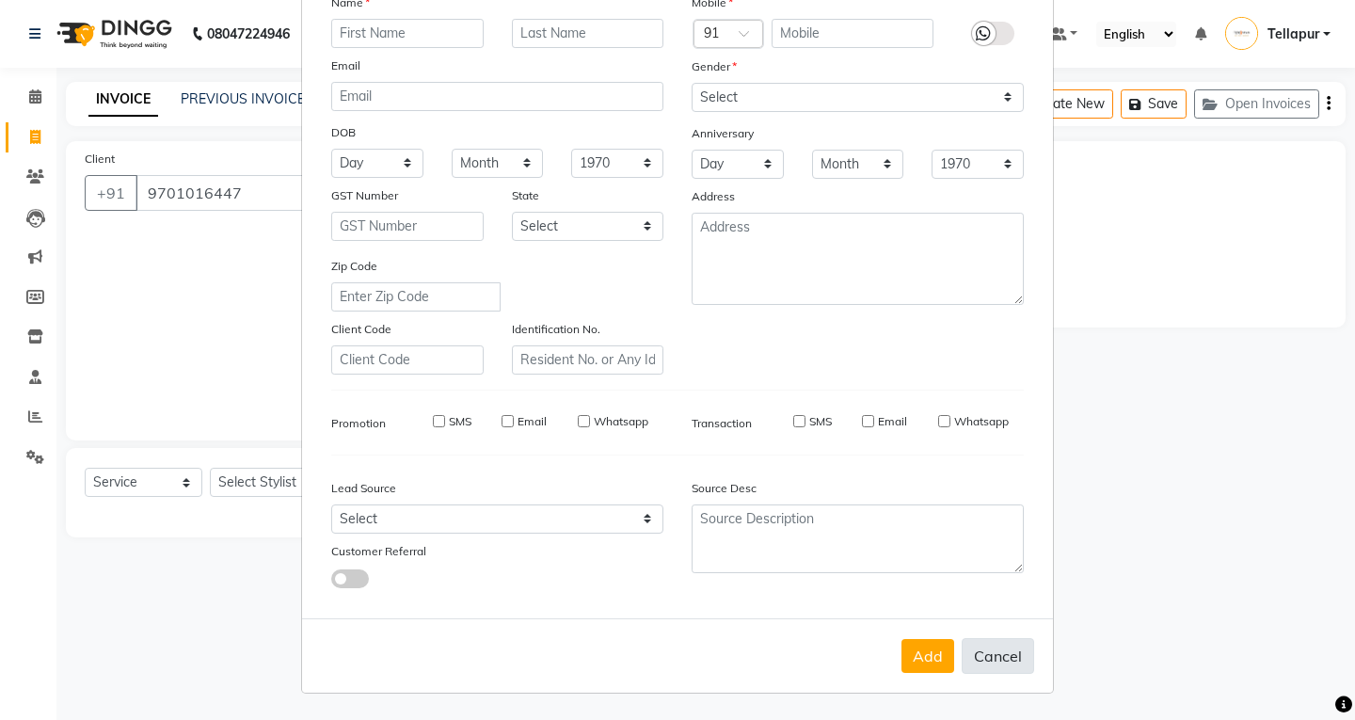
select select
checkbox input "false"
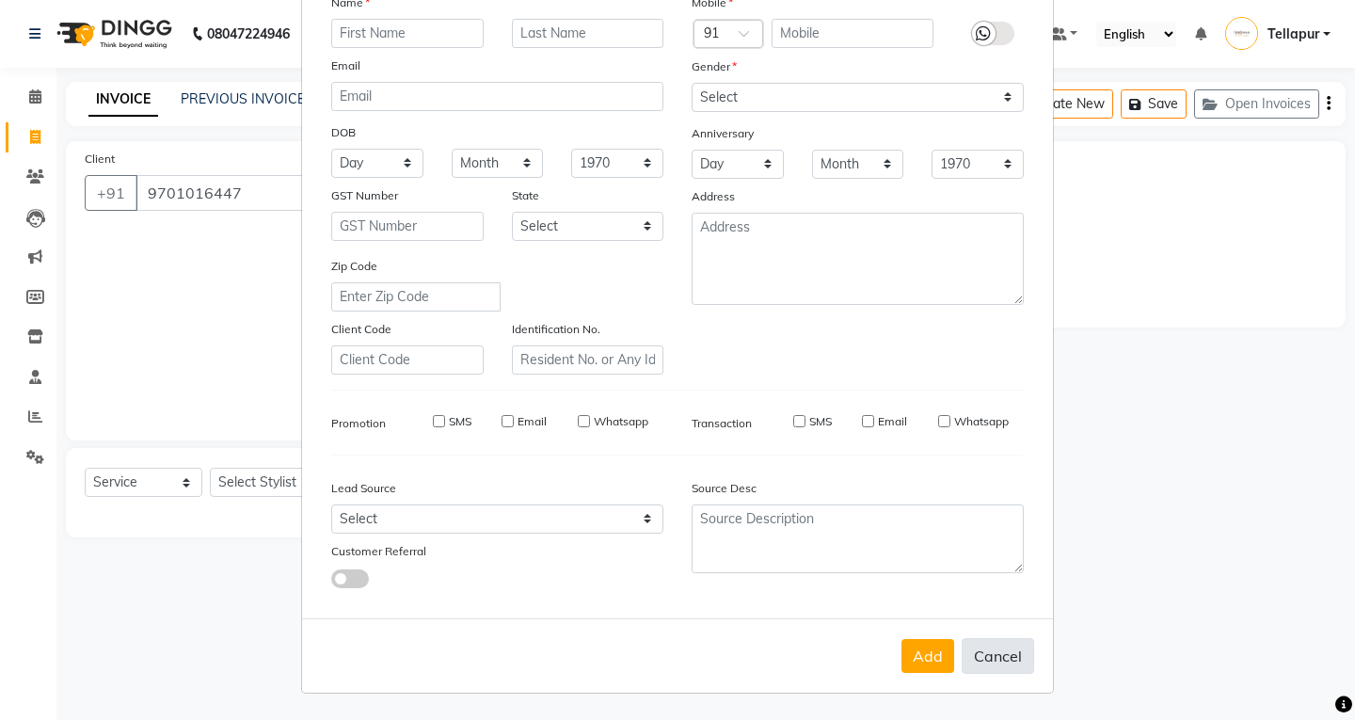
checkbox input "false"
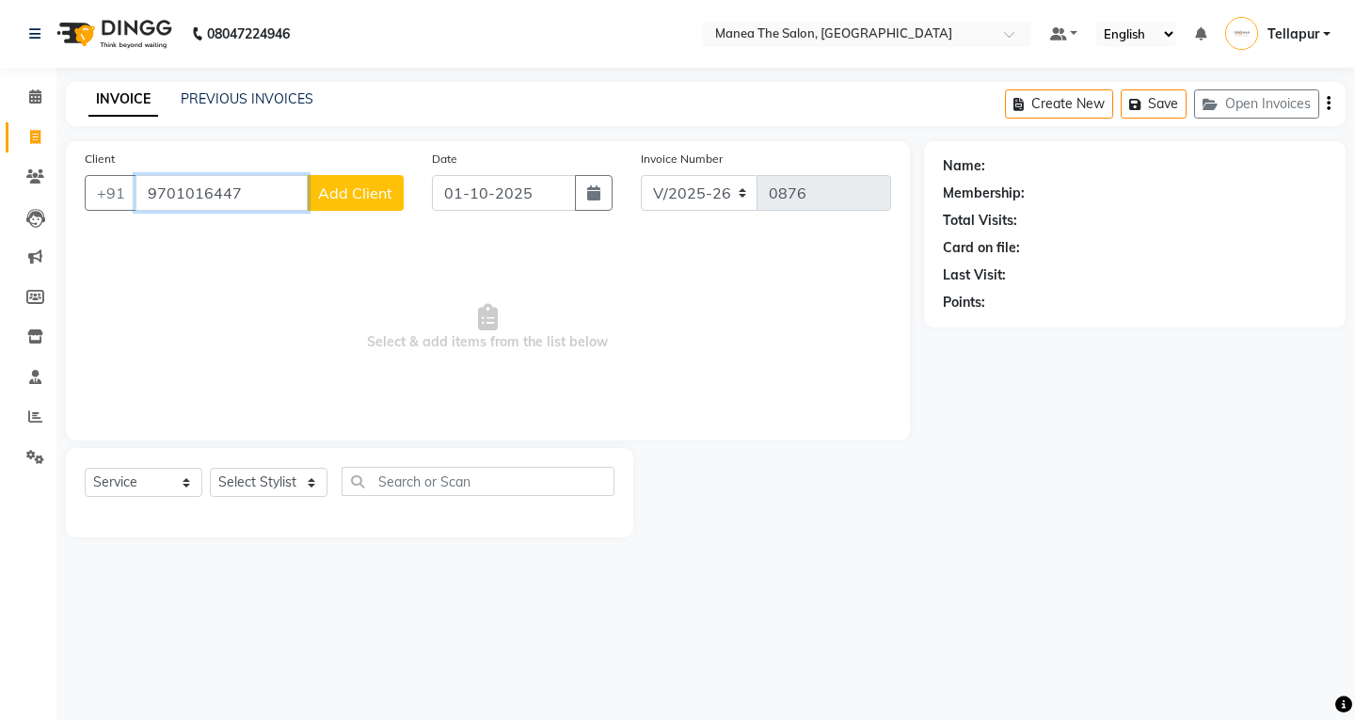
click at [270, 199] on input "9701016447" at bounding box center [221, 193] width 172 height 36
type input "9"
type input "8572919152"
click at [361, 188] on span "Add Client" at bounding box center [355, 192] width 74 height 19
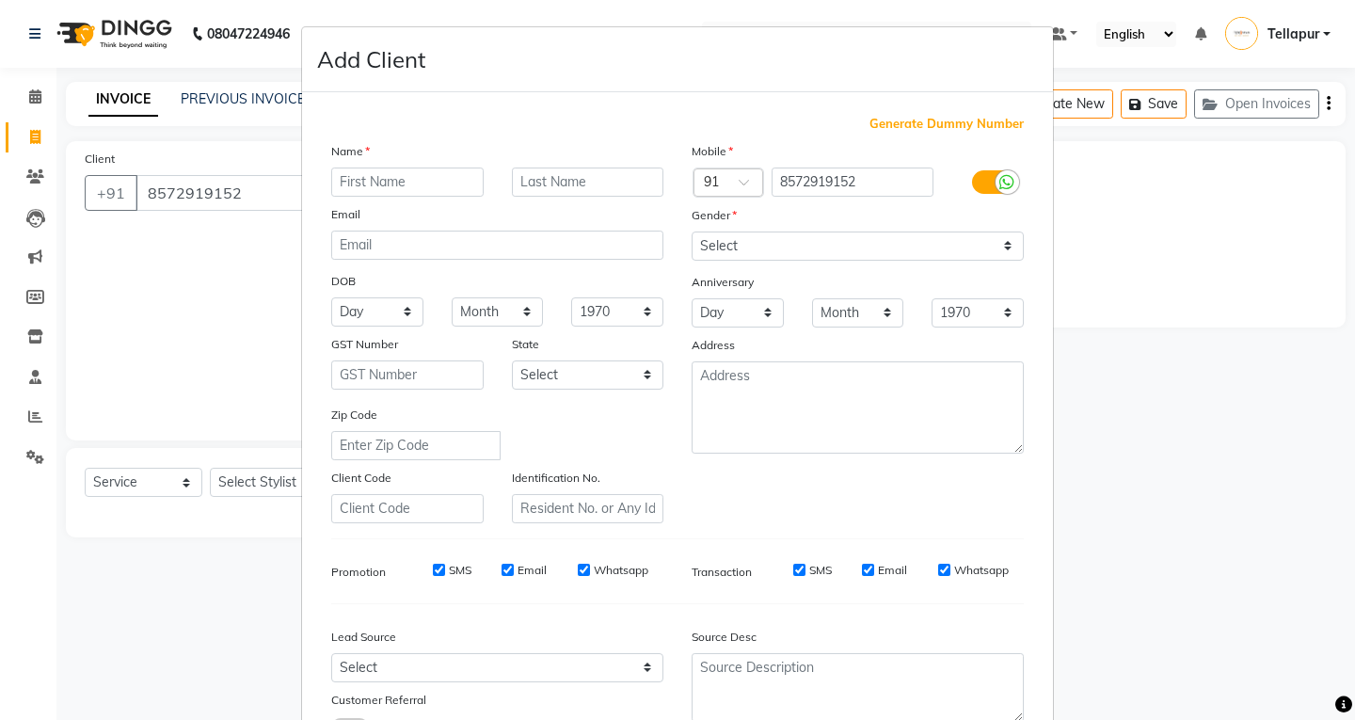
click at [411, 185] on input "text" at bounding box center [407, 181] width 152 height 29
type input "aman"
click at [586, 182] on input "text" at bounding box center [588, 181] width 152 height 29
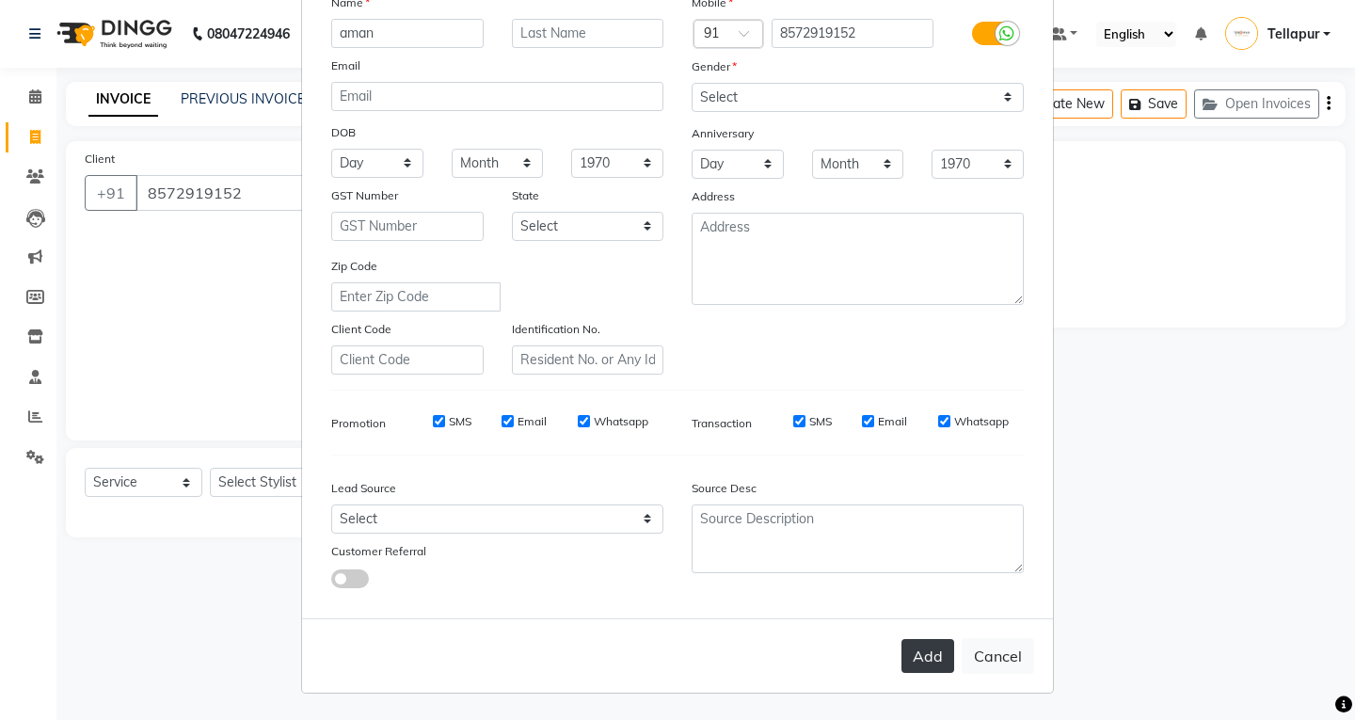
click at [913, 664] on button "Add" at bounding box center [927, 656] width 53 height 34
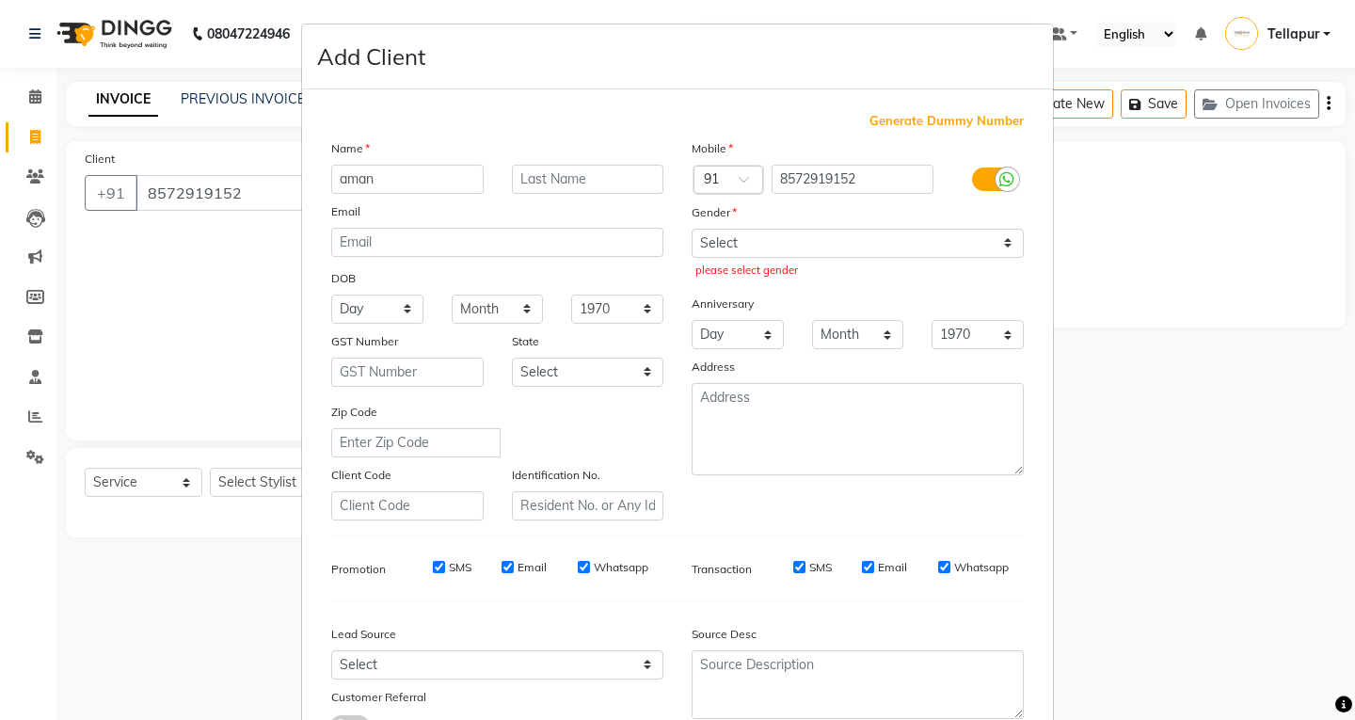
scroll to position [0, 0]
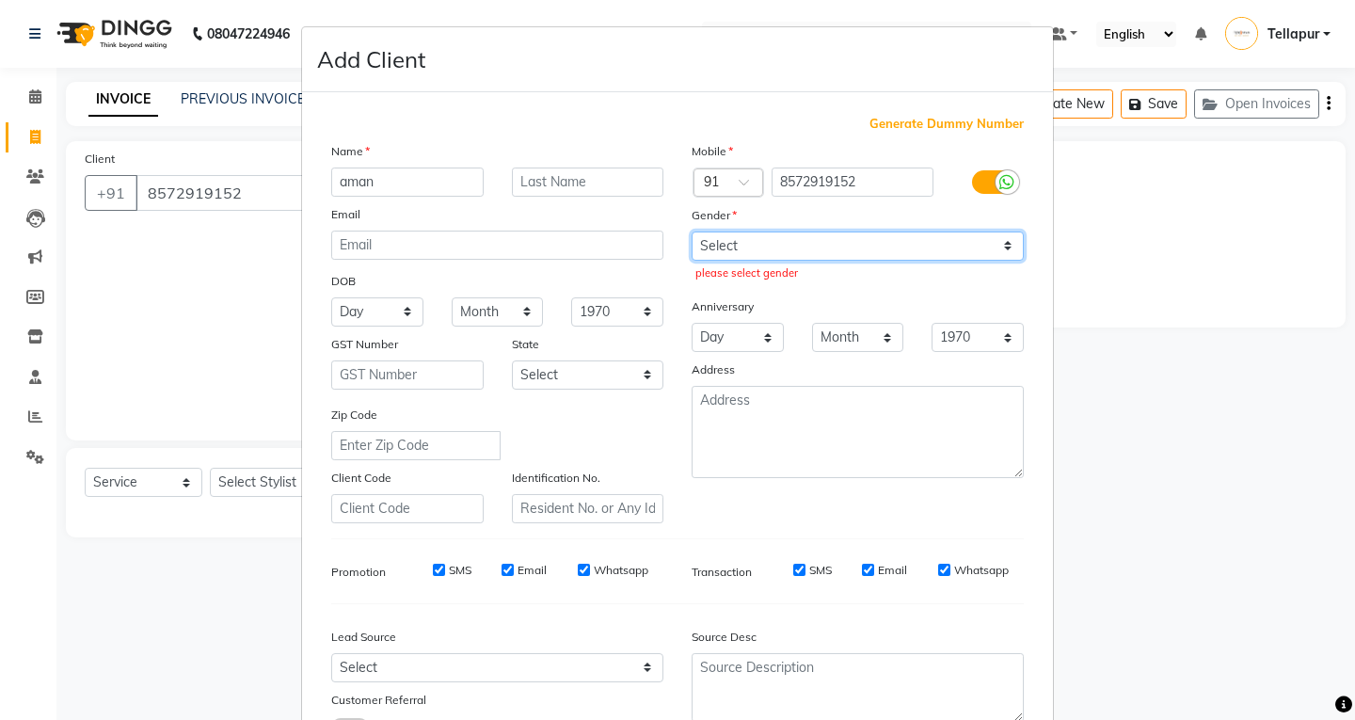
click at [835, 237] on select "Select Male Female Other Prefer Not To Say" at bounding box center [858, 245] width 332 height 29
select select "male"
click at [692, 231] on select "Select Male Female Other Prefer Not To Say" at bounding box center [858, 245] width 332 height 29
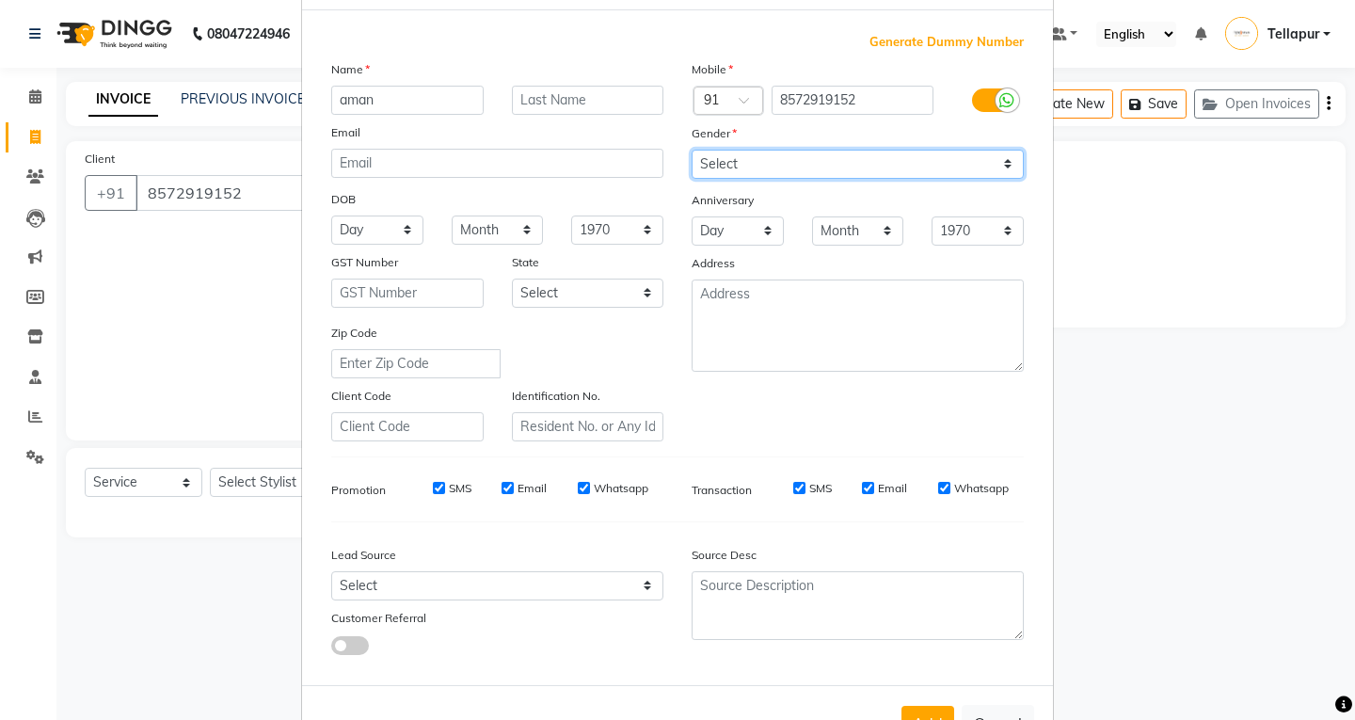
scroll to position [149, 0]
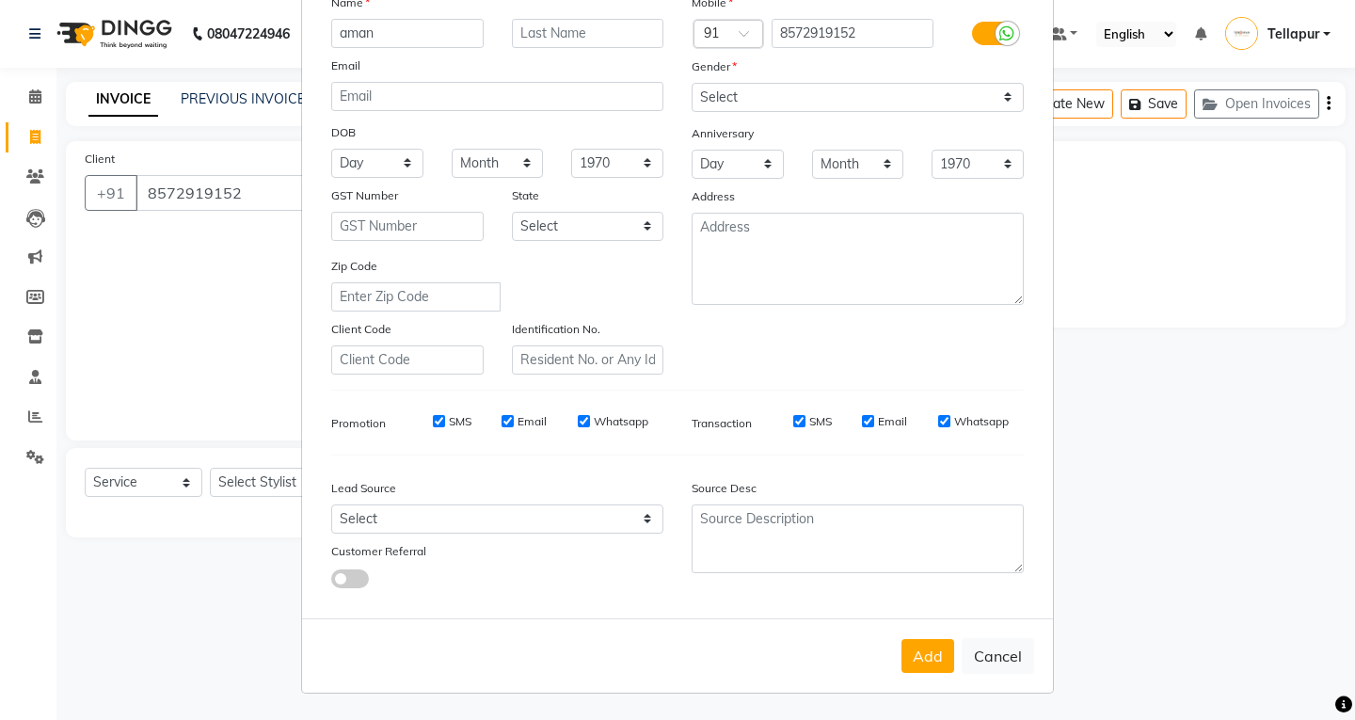
click at [932, 646] on button "Add" at bounding box center [927, 656] width 53 height 34
select select
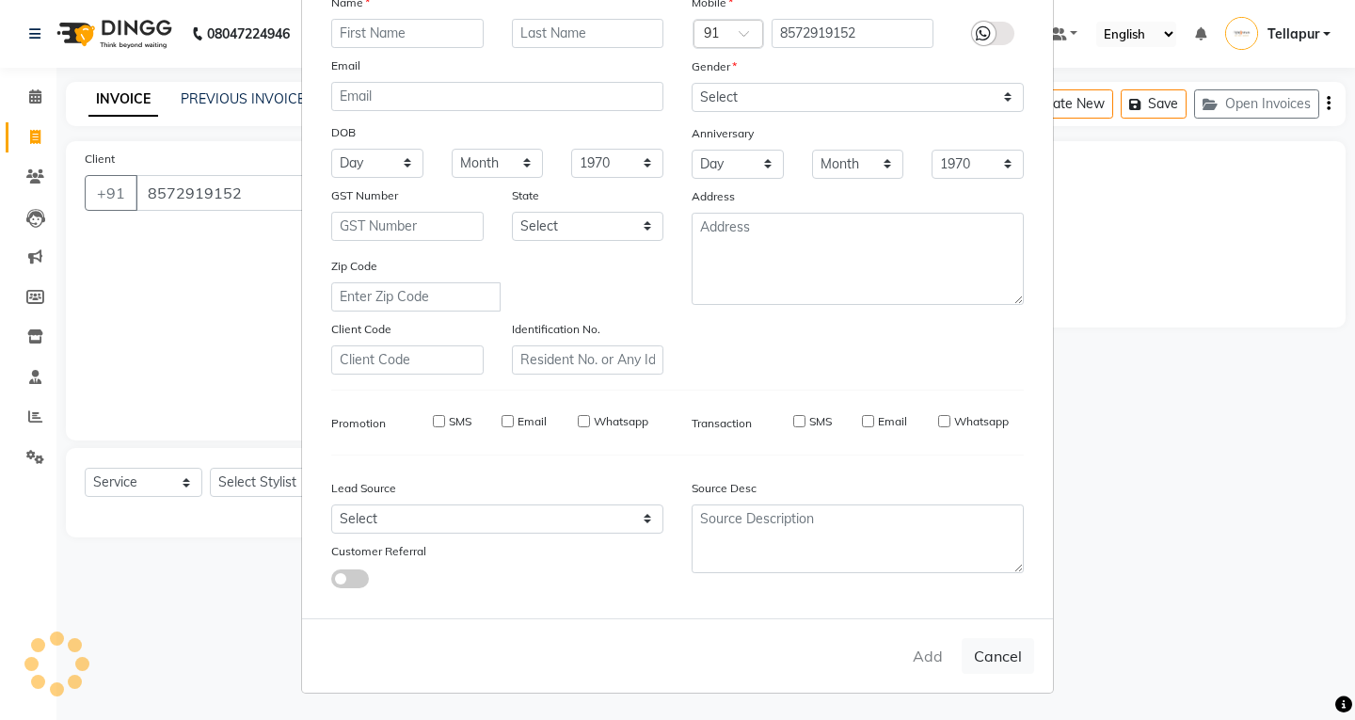
select select
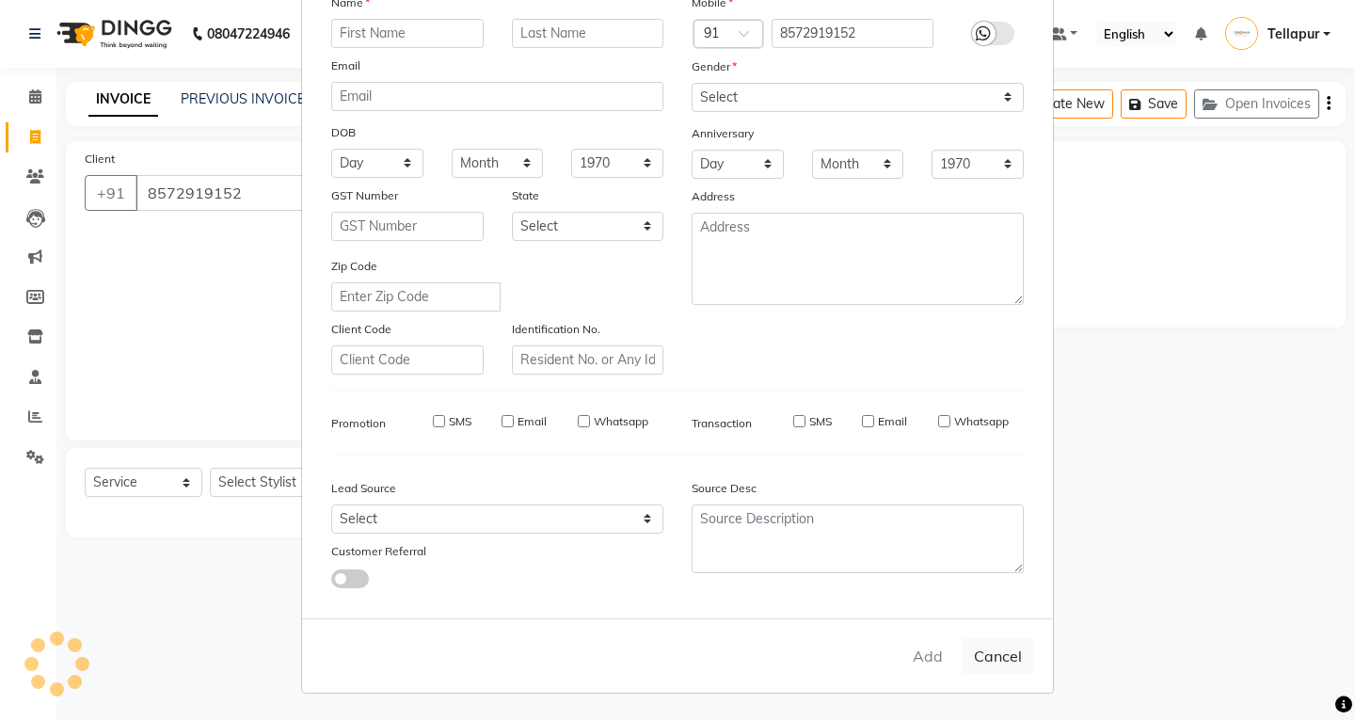
select select
checkbox input "false"
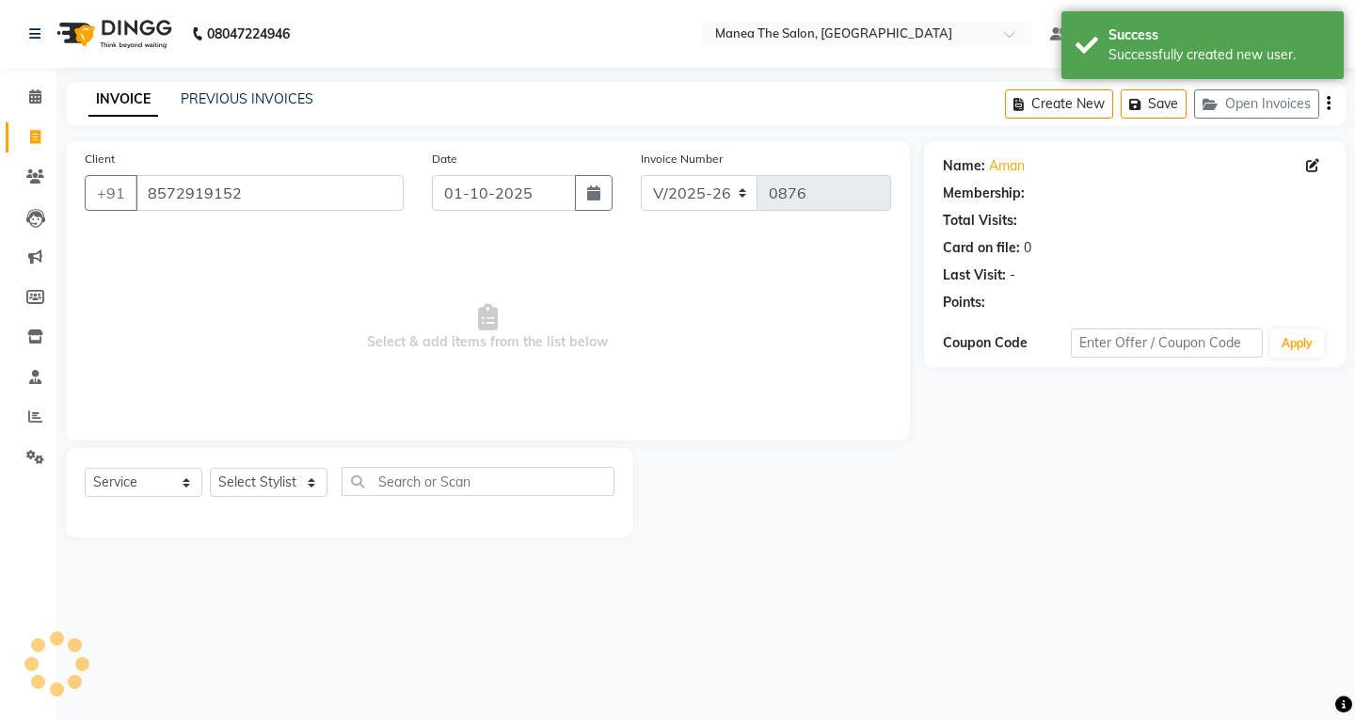
scroll to position [0, 0]
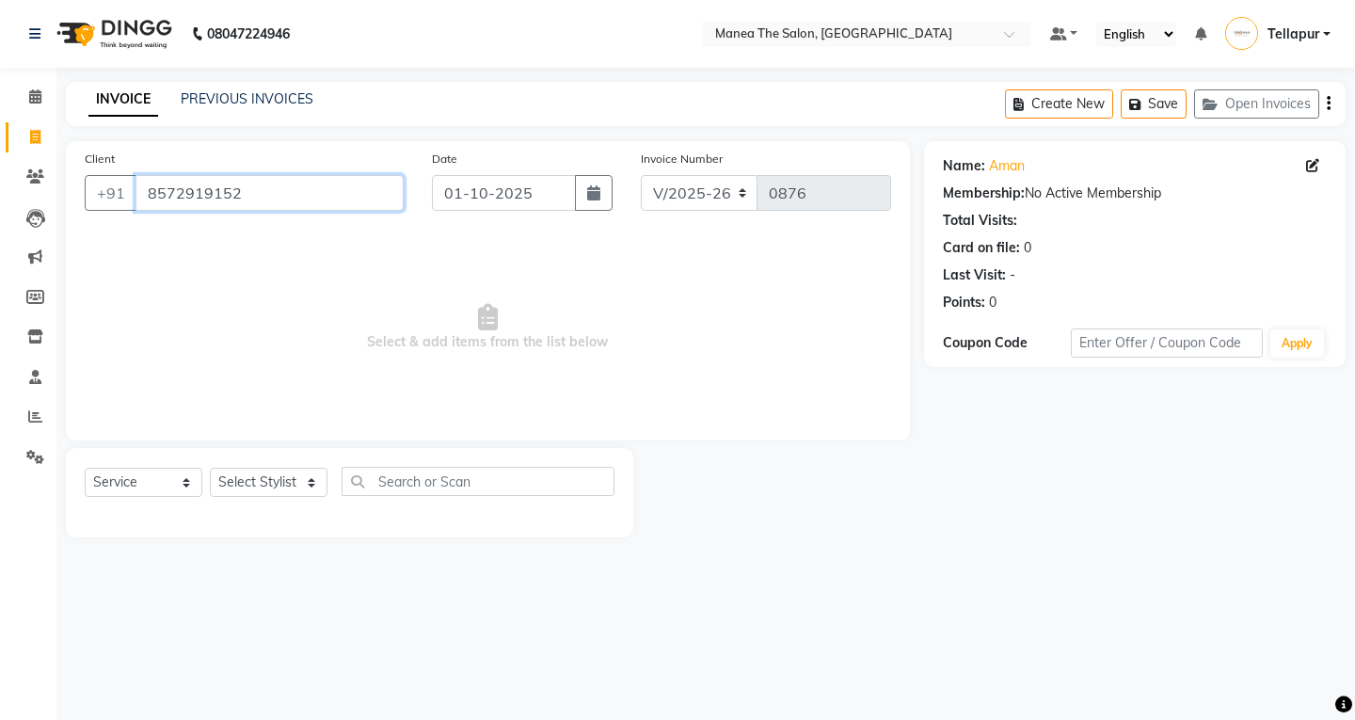
click at [302, 187] on input "8572919152" at bounding box center [269, 193] width 268 height 36
click at [174, 480] on select "Select Service Product Membership Package Voucher Prepaid Gift Card" at bounding box center [144, 482] width 118 height 29
click at [178, 477] on select "Select Service Product Membership Package Voucher Prepaid Gift Card" at bounding box center [144, 482] width 118 height 29
click at [279, 481] on select "Select Stylist Ali Manasa" at bounding box center [269, 482] width 118 height 29
click at [279, 479] on select "Select Stylist Ali Manasa" at bounding box center [269, 482] width 118 height 29
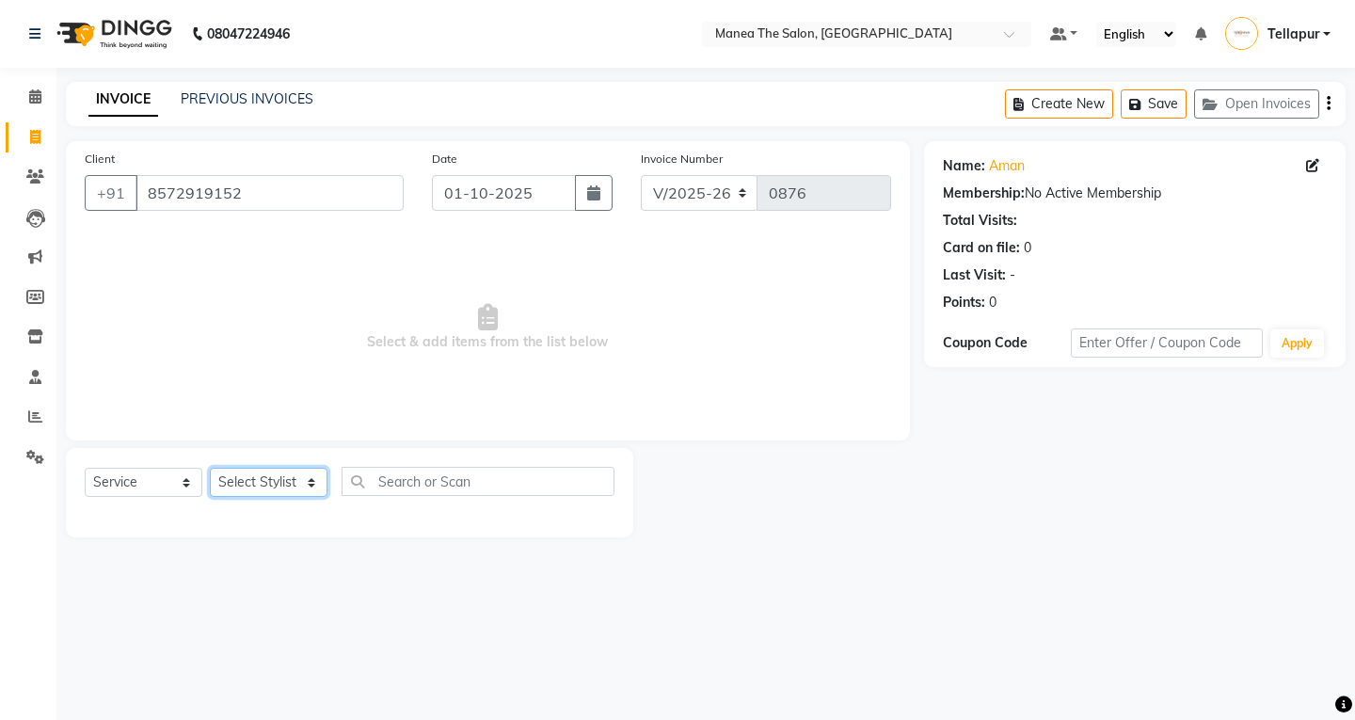
click at [298, 475] on select "Select Stylist Ali Manasa" at bounding box center [269, 482] width 118 height 29
click at [355, 184] on input "8572919152" at bounding box center [269, 193] width 268 height 36
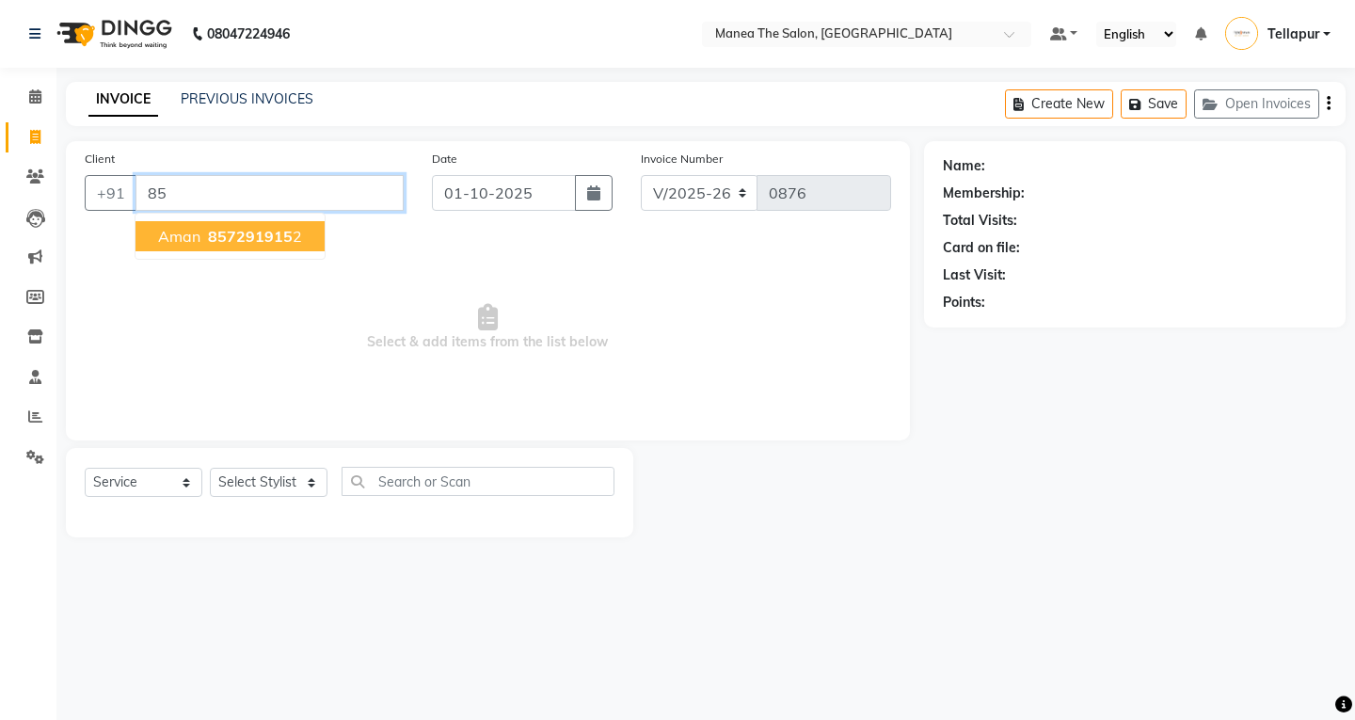
type input "8"
click at [295, 191] on input "8572919152" at bounding box center [269, 193] width 268 height 36
type input "8"
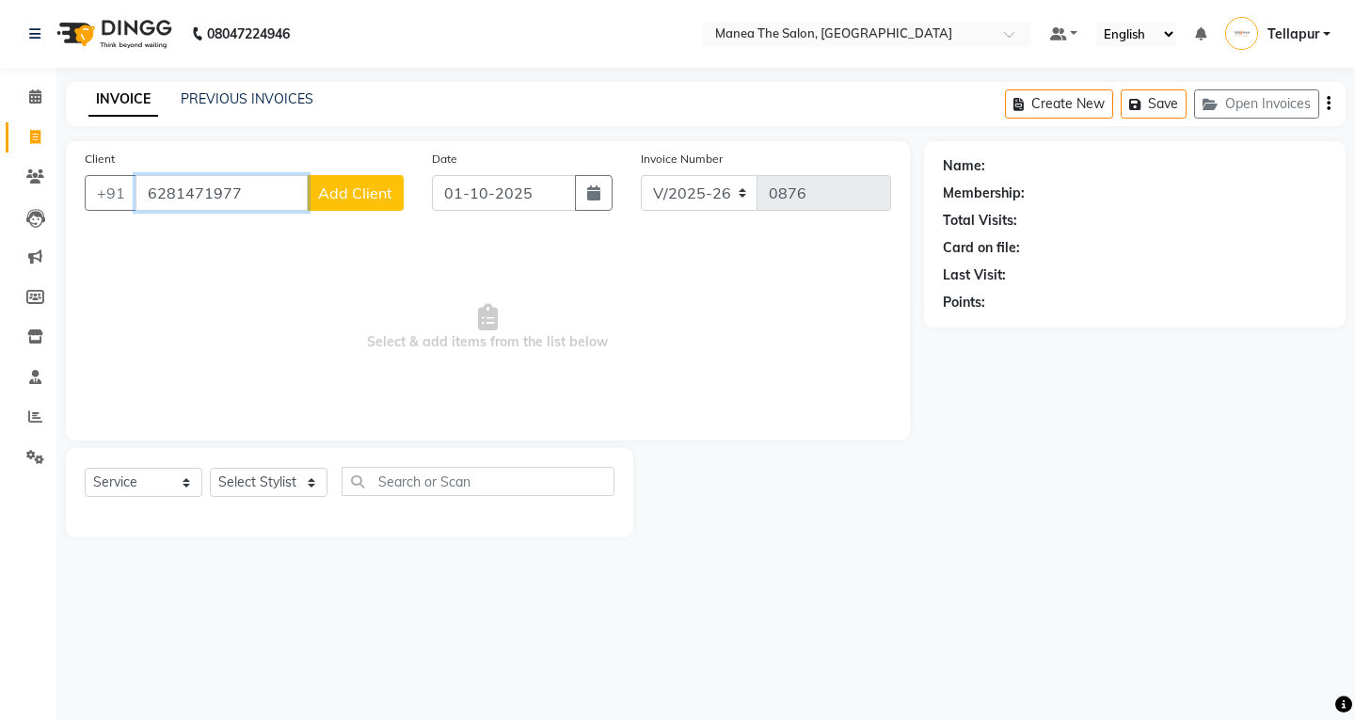
type input "6281471977"
click at [330, 203] on button "Add Client" at bounding box center [355, 193] width 97 height 36
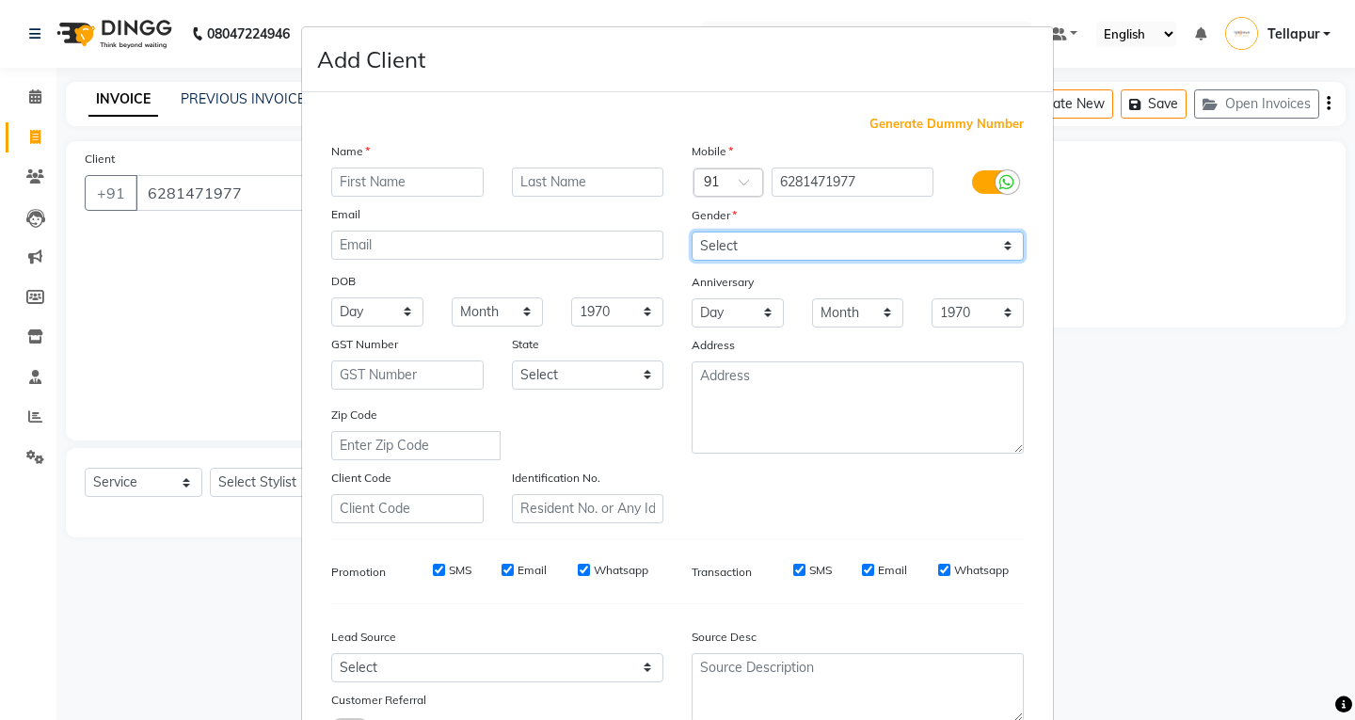
click at [795, 244] on select "Select Male Female Other Prefer Not To Say" at bounding box center [858, 245] width 332 height 29
select select "female"
click at [692, 231] on select "Select Male Female Other Prefer Not To Say" at bounding box center [858, 245] width 332 height 29
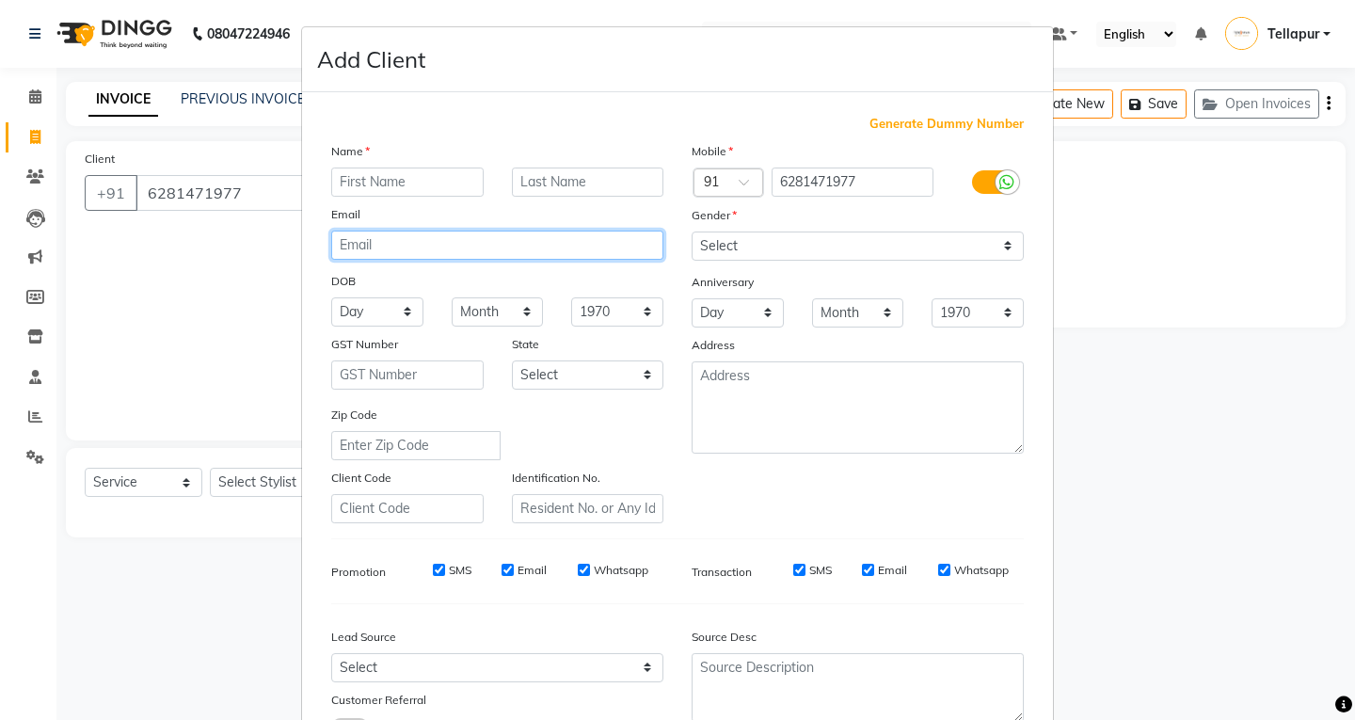
click at [393, 247] on input "email" at bounding box center [497, 245] width 332 height 29
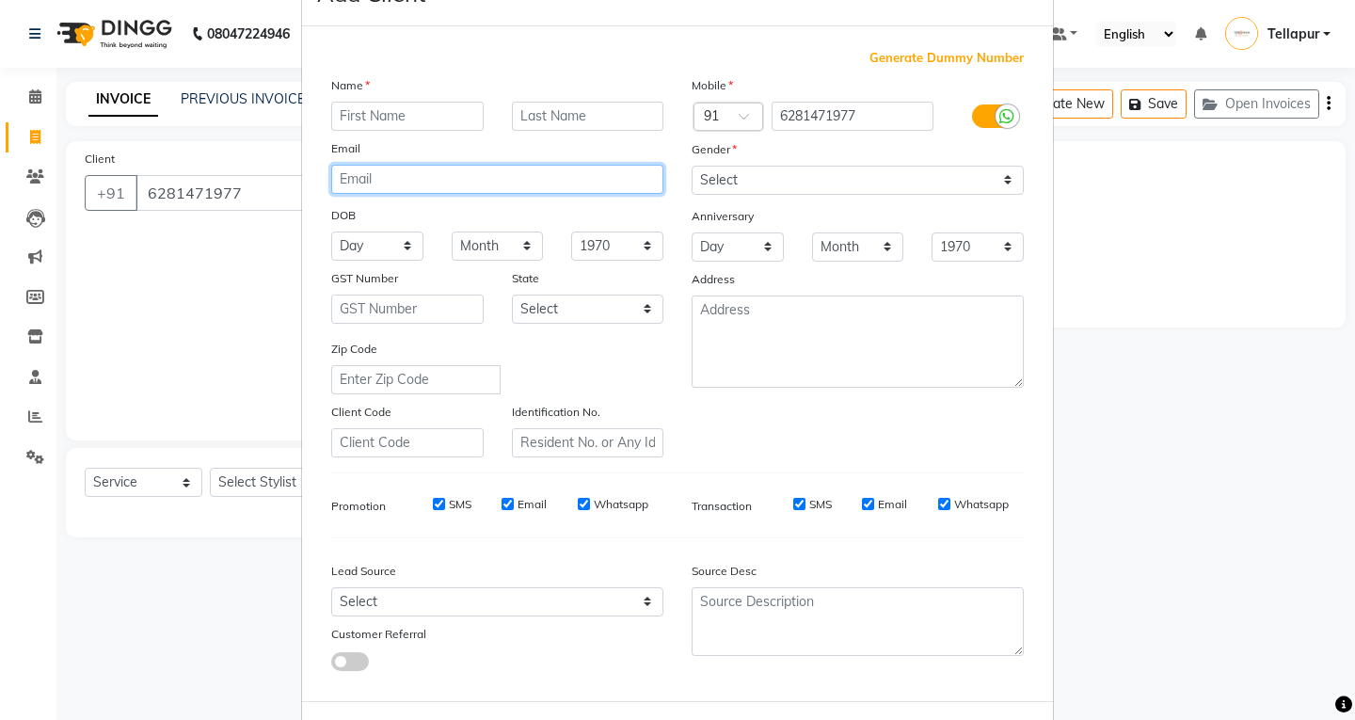
scroll to position [149, 0]
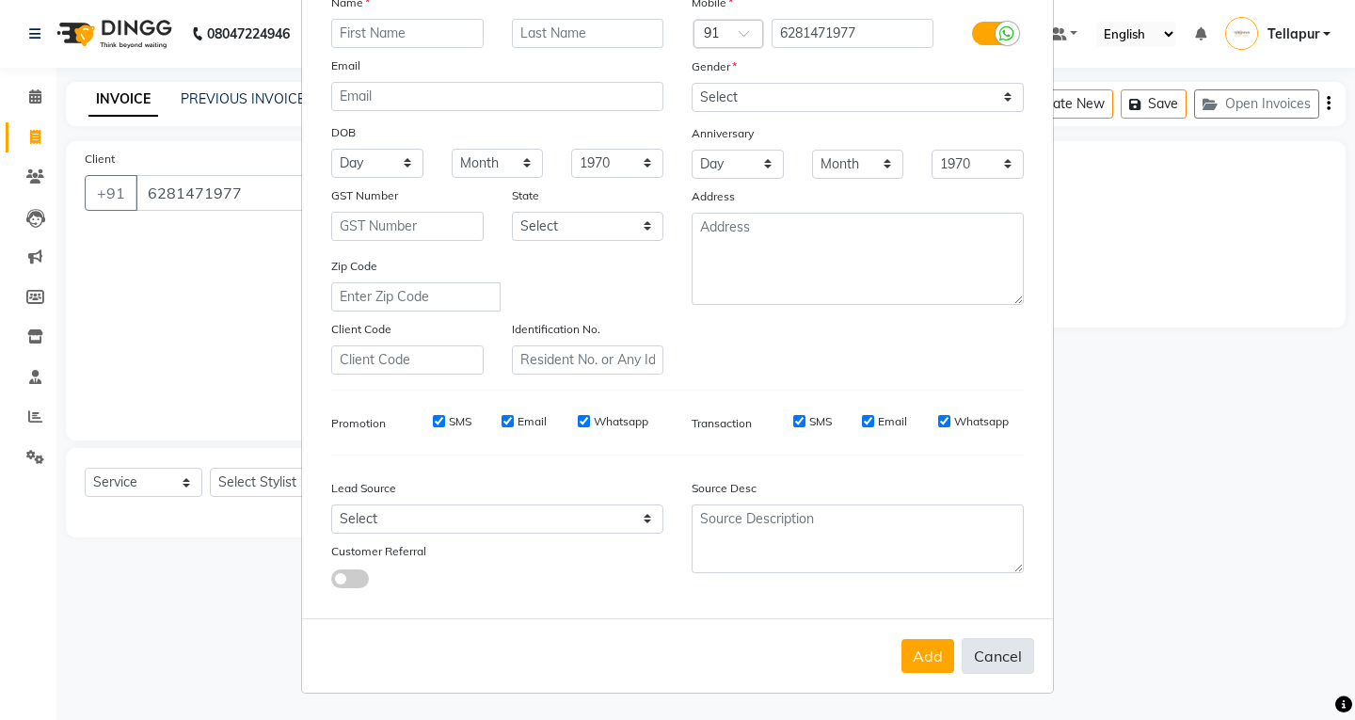
click at [1009, 661] on button "Cancel" at bounding box center [998, 656] width 72 height 36
select select
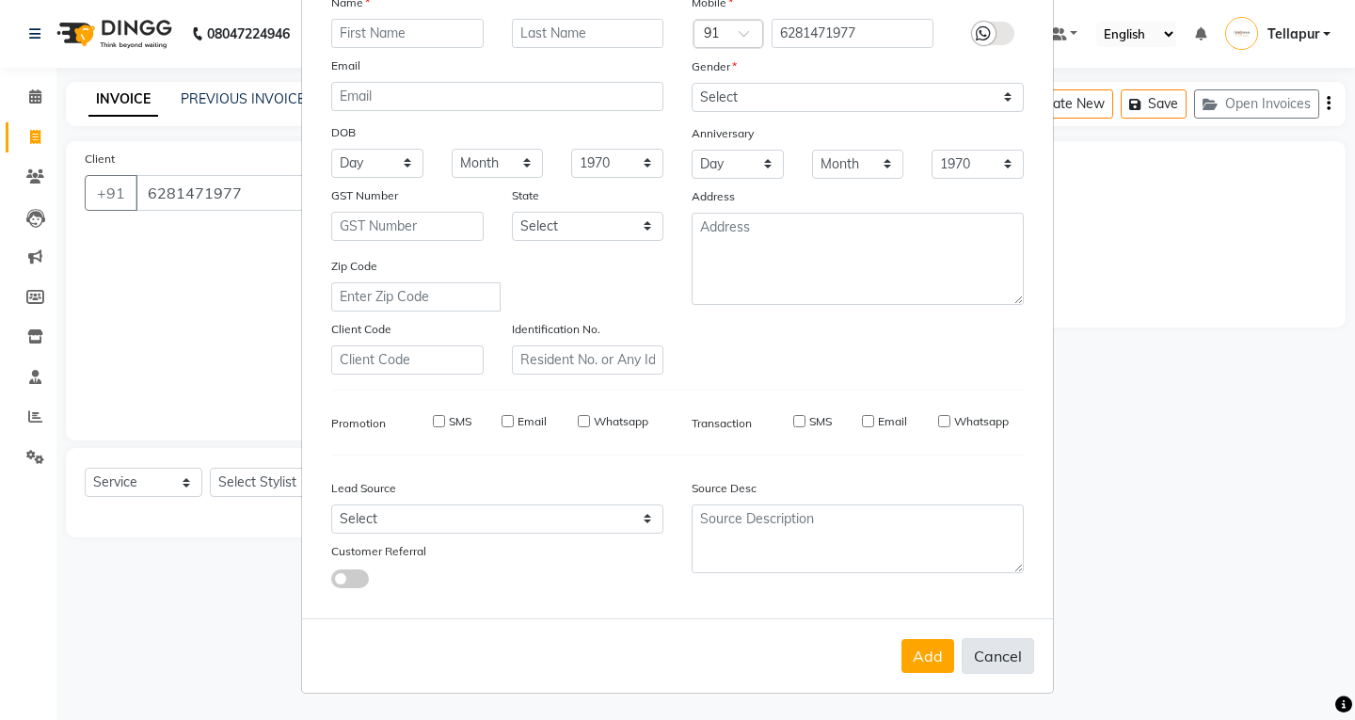
select select
checkbox input "false"
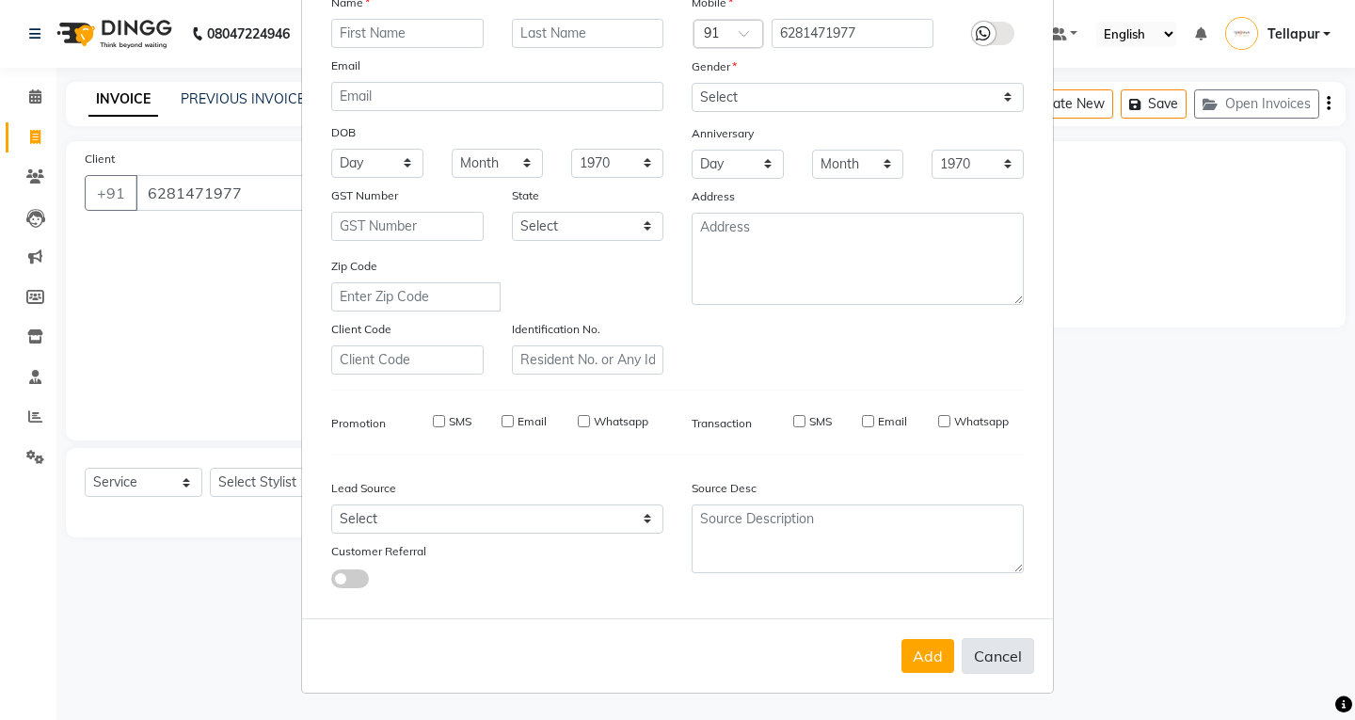
checkbox input "false"
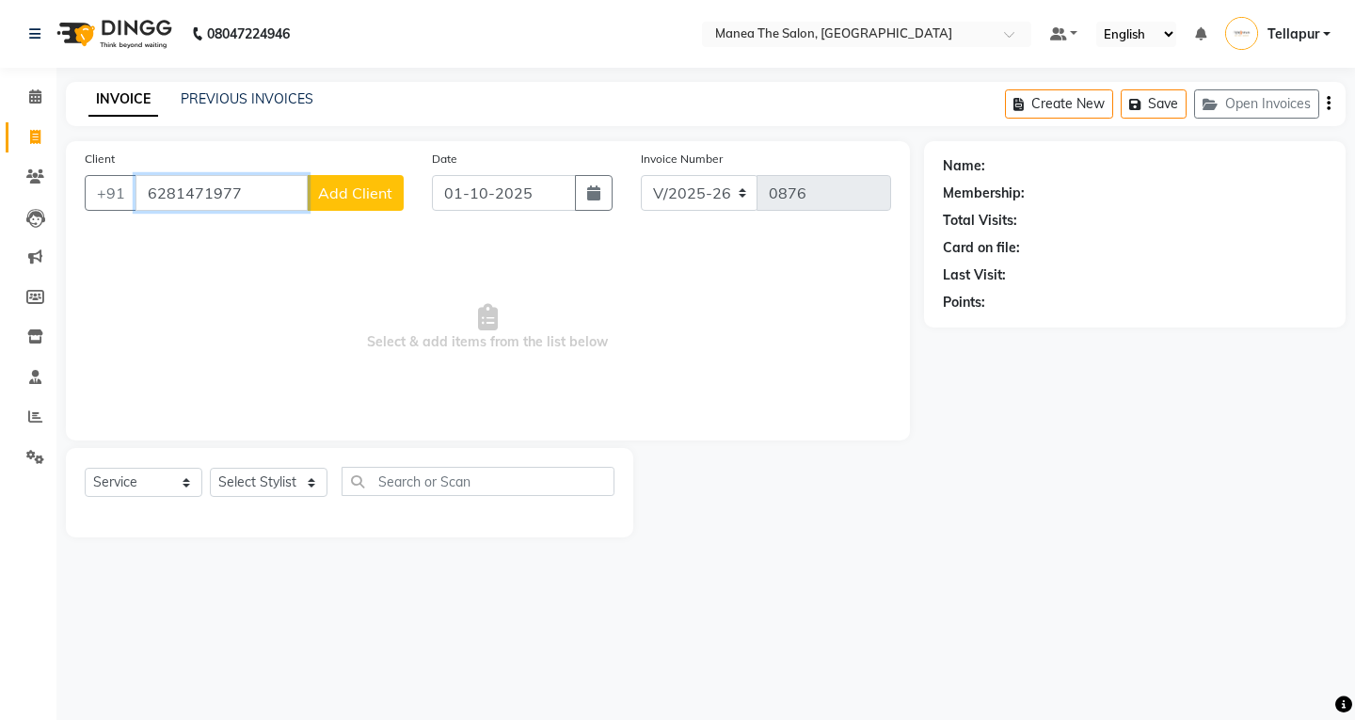
click at [292, 194] on input "6281471977" at bounding box center [221, 193] width 172 height 36
type input "6"
